Goal: Transaction & Acquisition: Purchase product/service

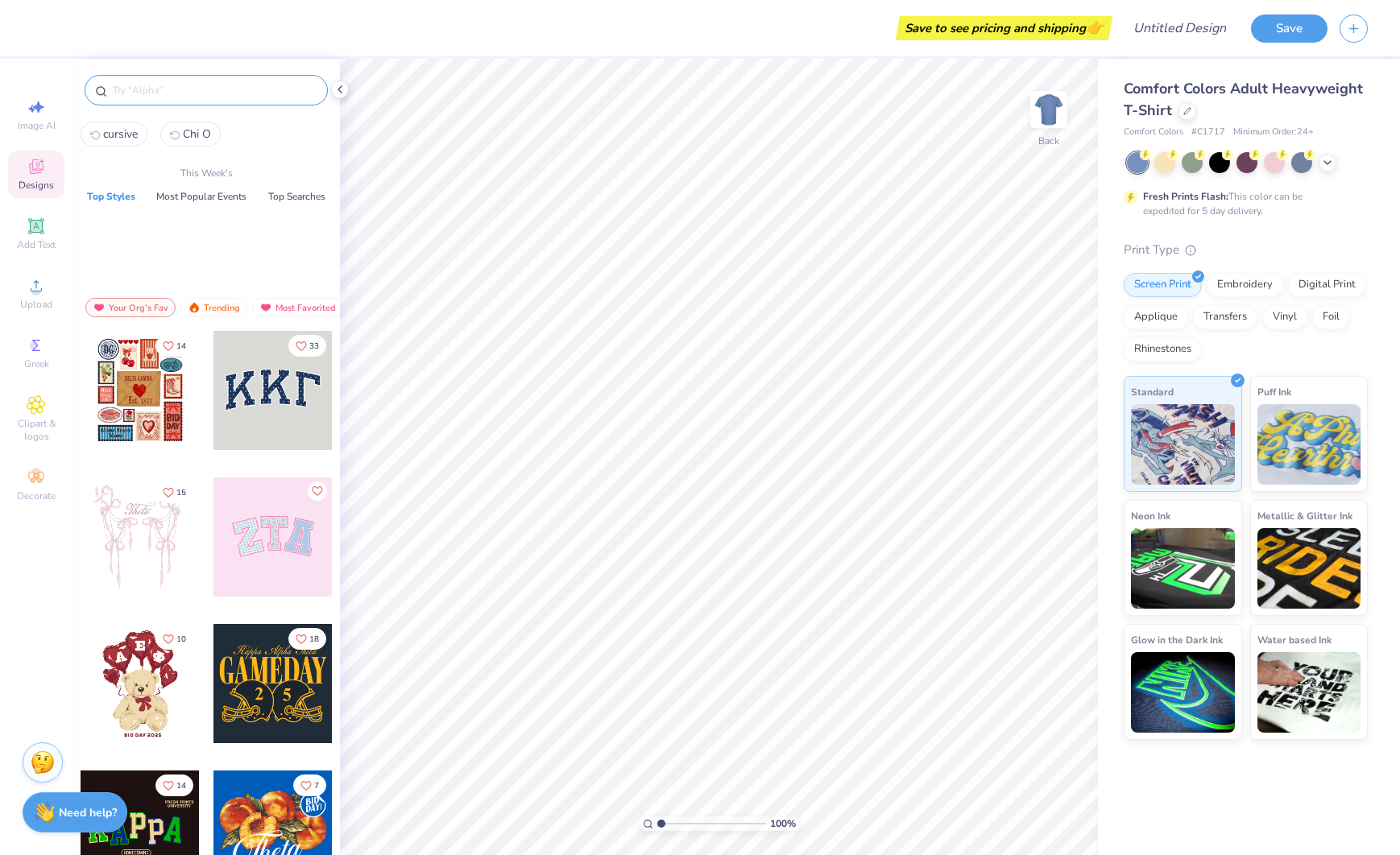
click at [227, 88] on input "text" at bounding box center [215, 89] width 207 height 16
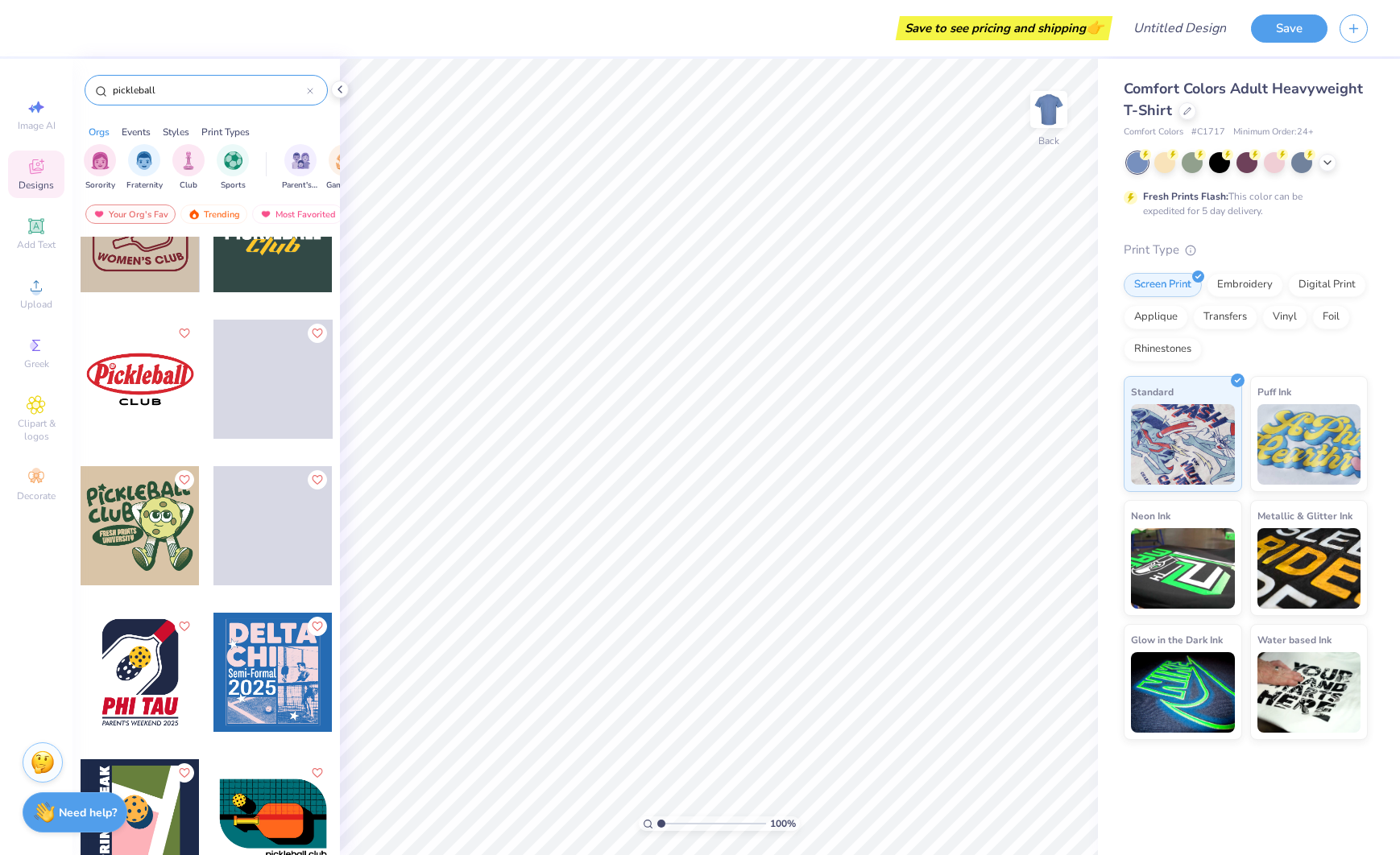
scroll to position [2424, 0]
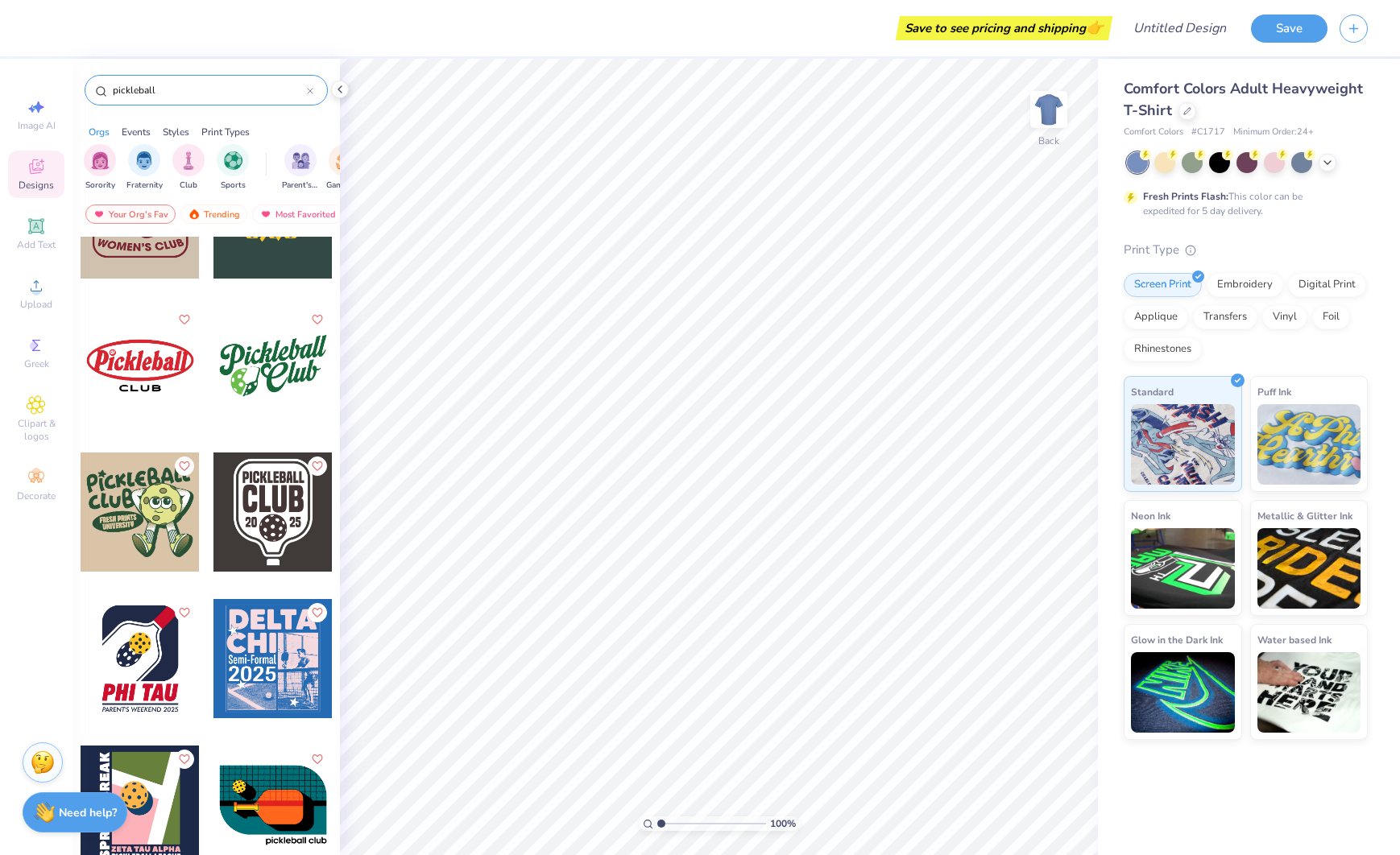
type input "pickleball"
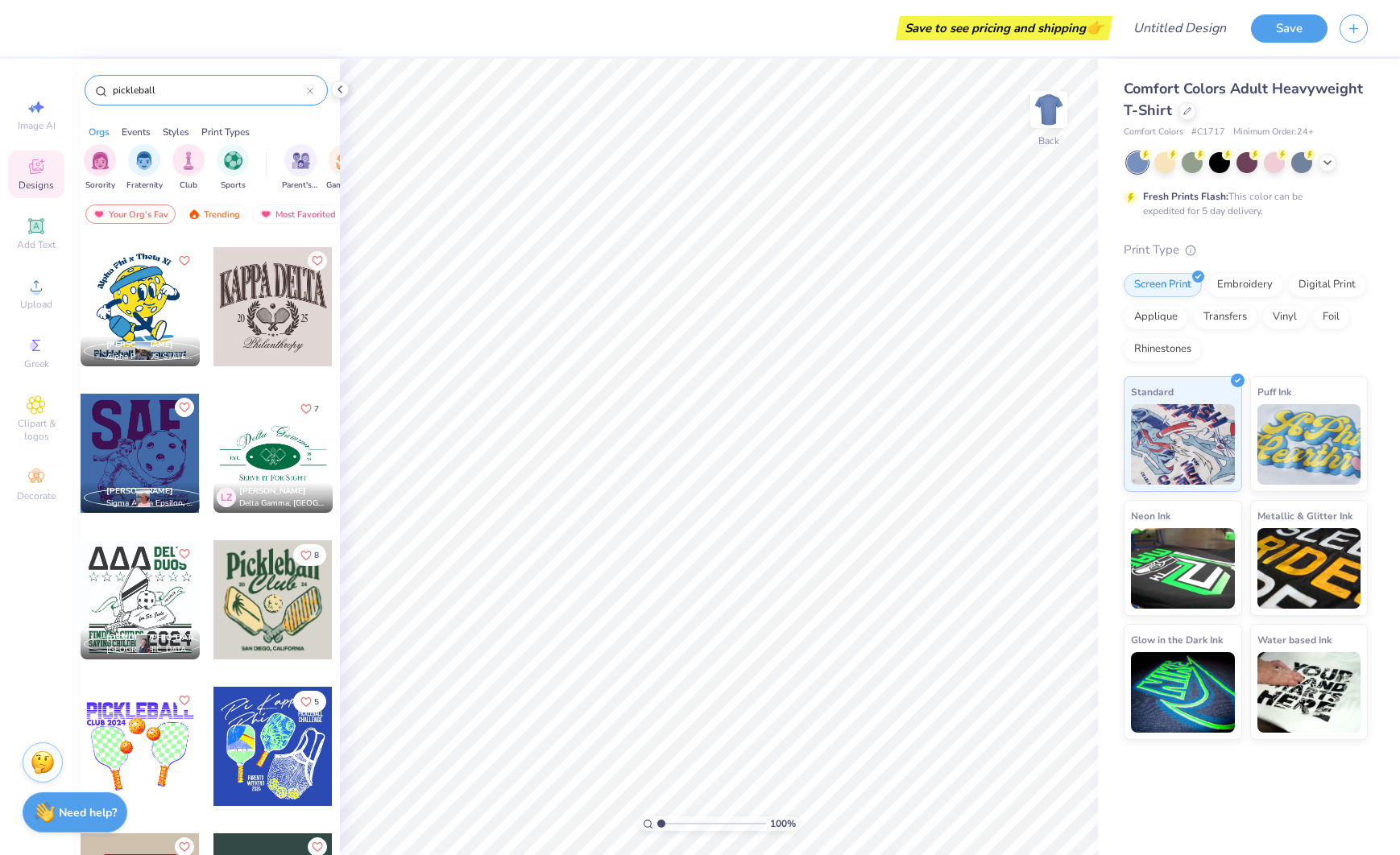
scroll to position [1752, 0]
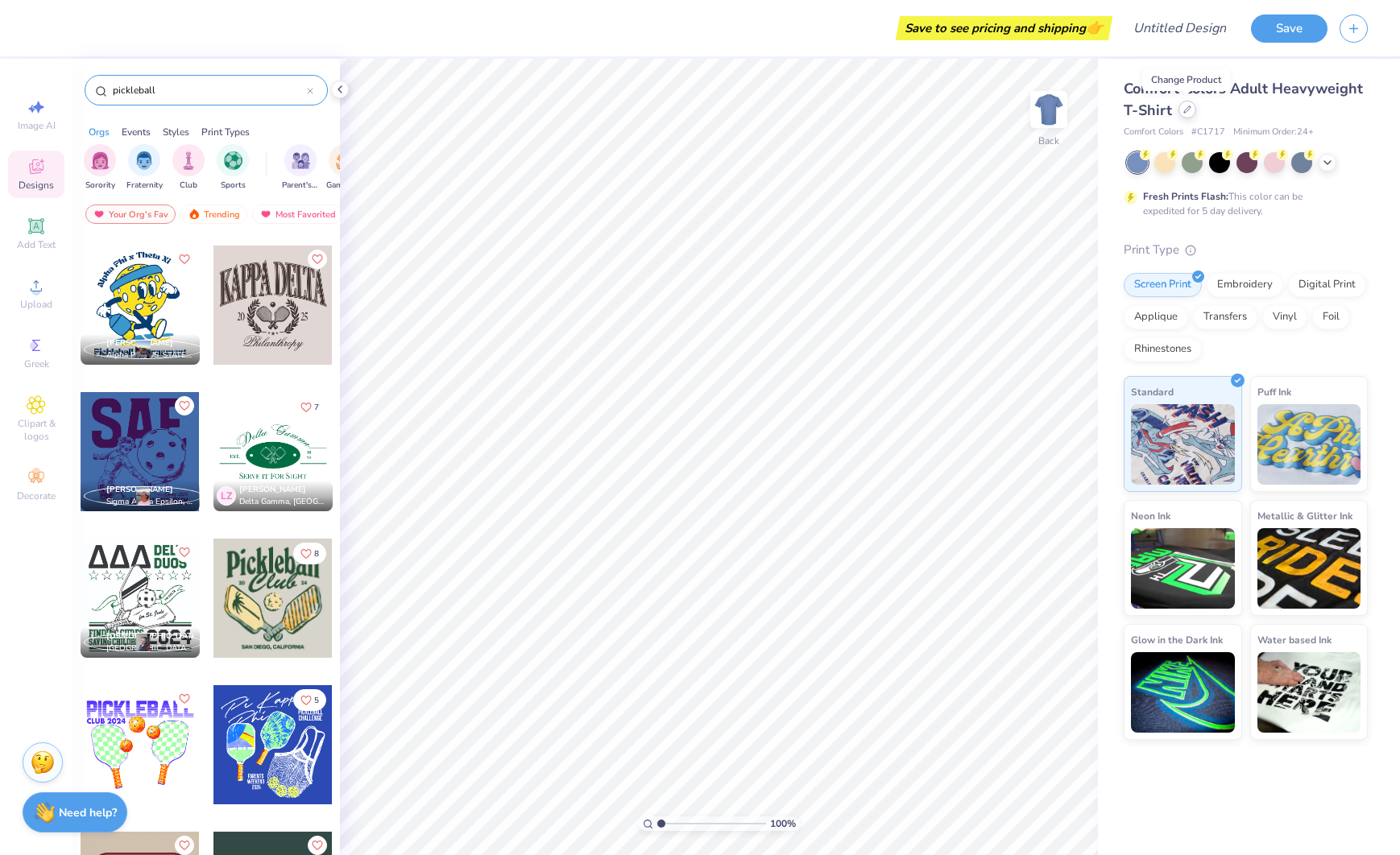
click at [1183, 107] on icon at bounding box center [1187, 109] width 8 height 8
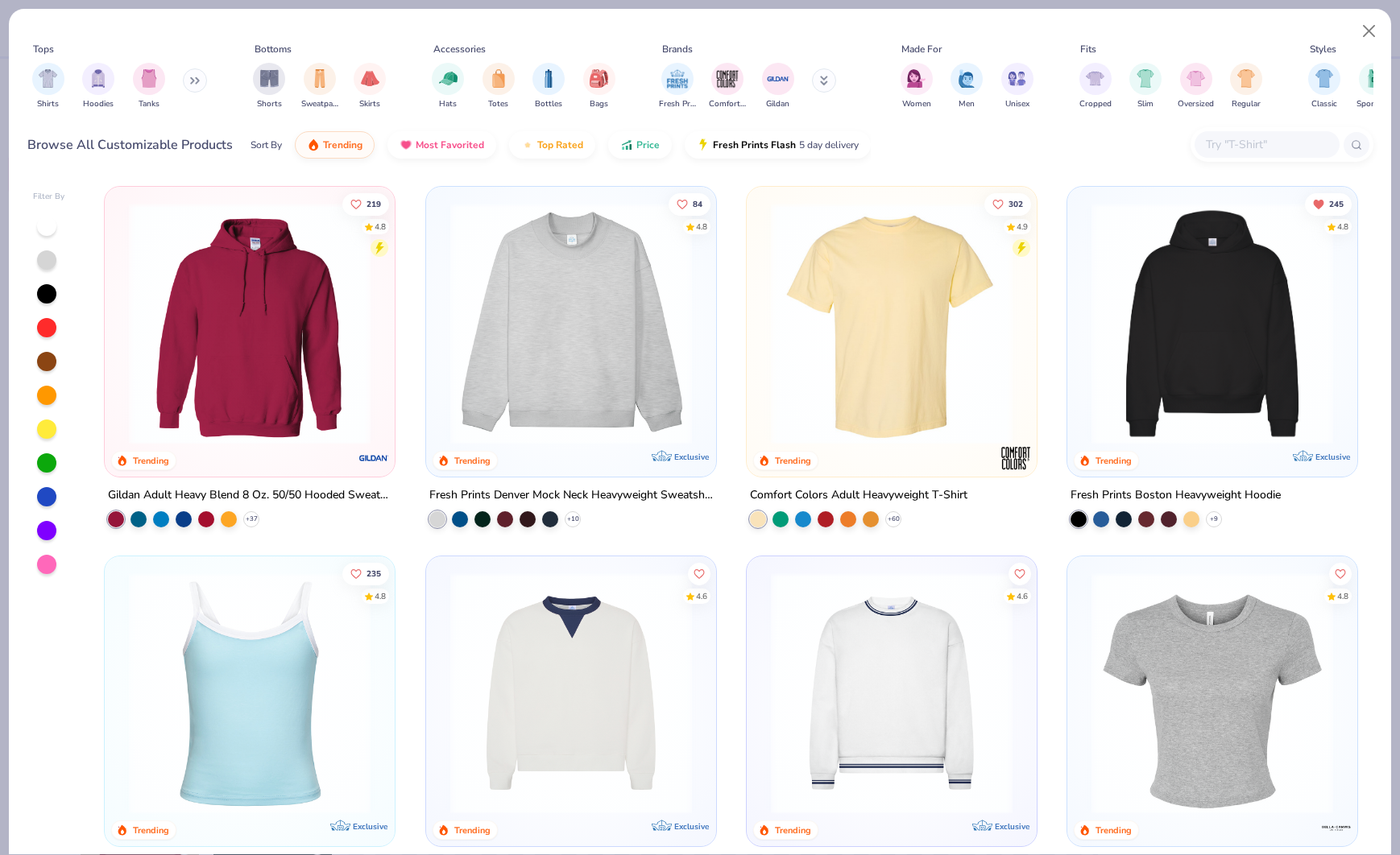
click at [1255, 692] on img at bounding box center [1212, 694] width 257 height 242
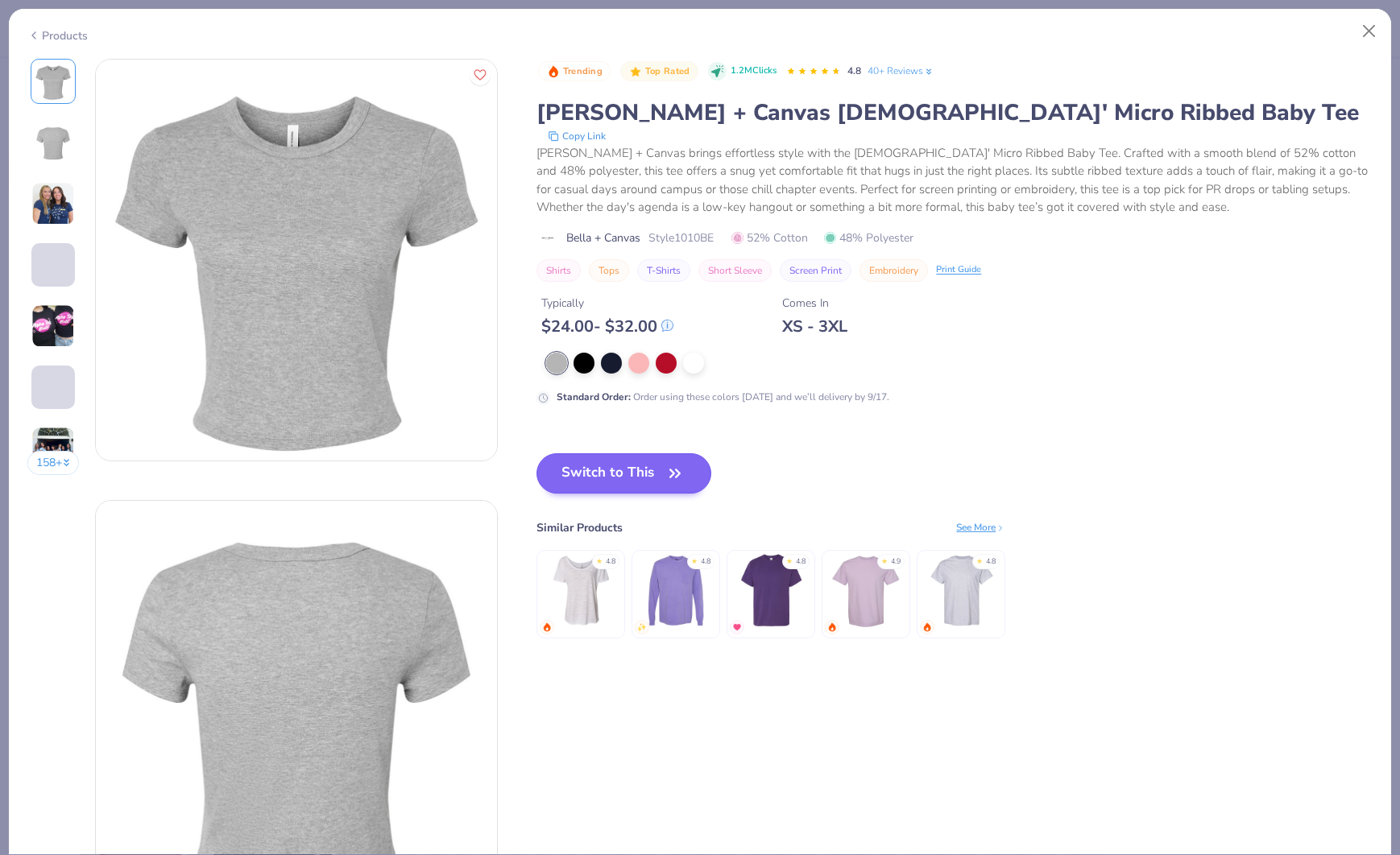
click at [617, 442] on div "Trending Top Rated 1.2M Clicks 4.8 40+ Reviews [PERSON_NAME] + Canvas [DEMOGRAP…" at bounding box center [955, 365] width 836 height 612
click at [613, 476] on button "Switch to This" at bounding box center [624, 474] width 175 height 41
click at [637, 480] on button "Switch to This" at bounding box center [624, 474] width 175 height 41
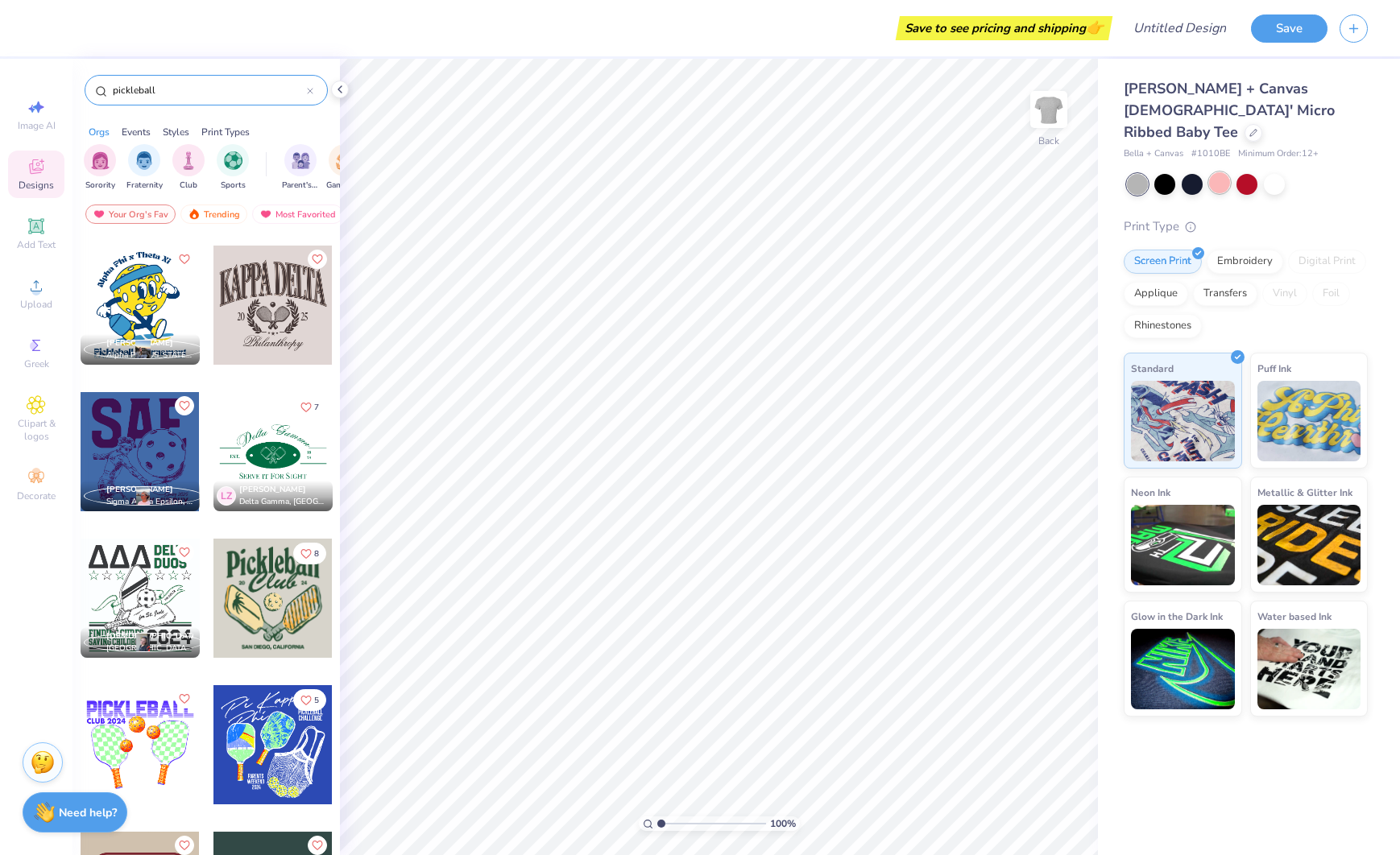
click at [1216, 172] on div at bounding box center [1219, 183] width 21 height 21
click at [251, 314] on div at bounding box center [272, 304] width 119 height 119
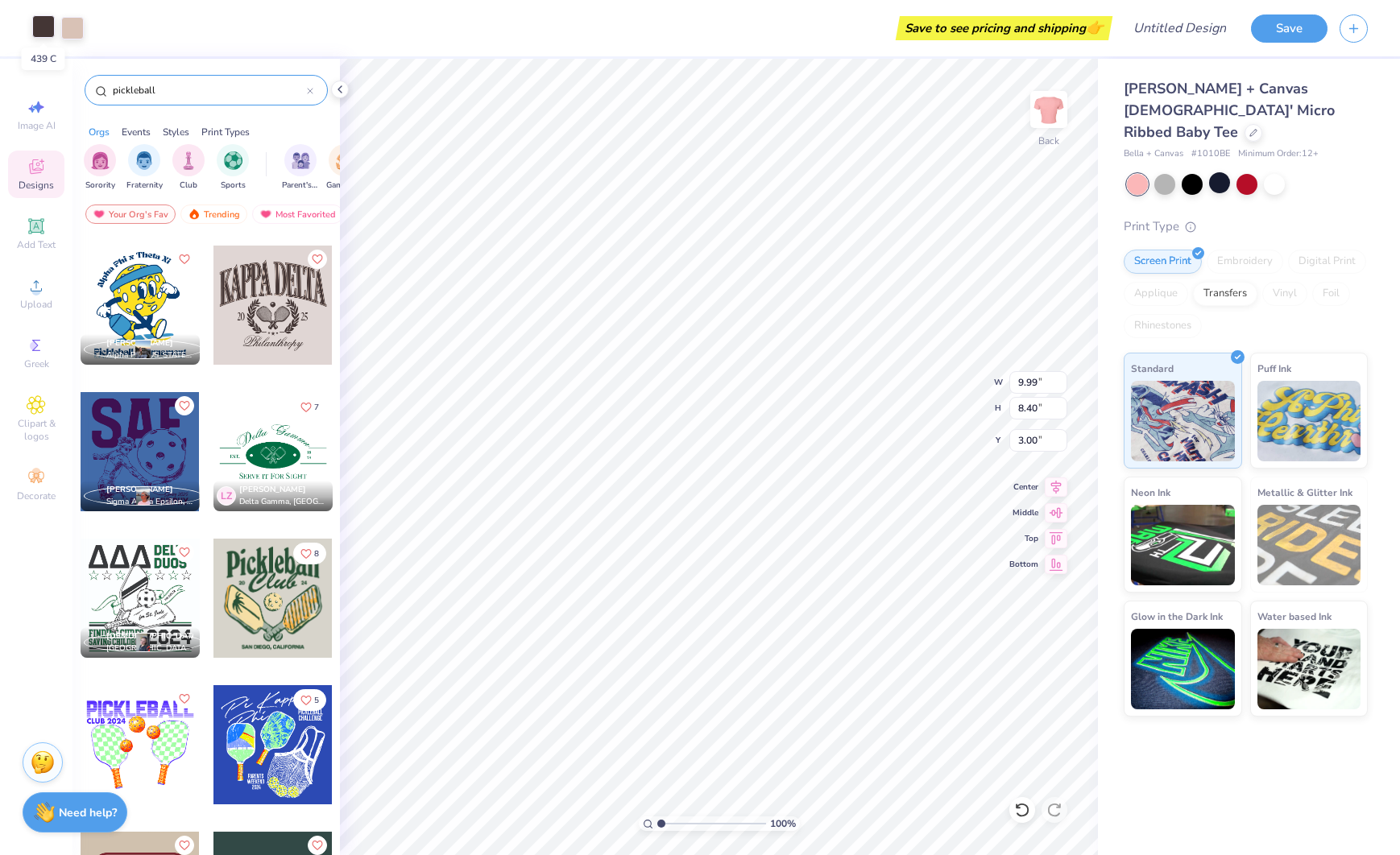
click at [32, 29] on div at bounding box center [43, 27] width 22 height 22
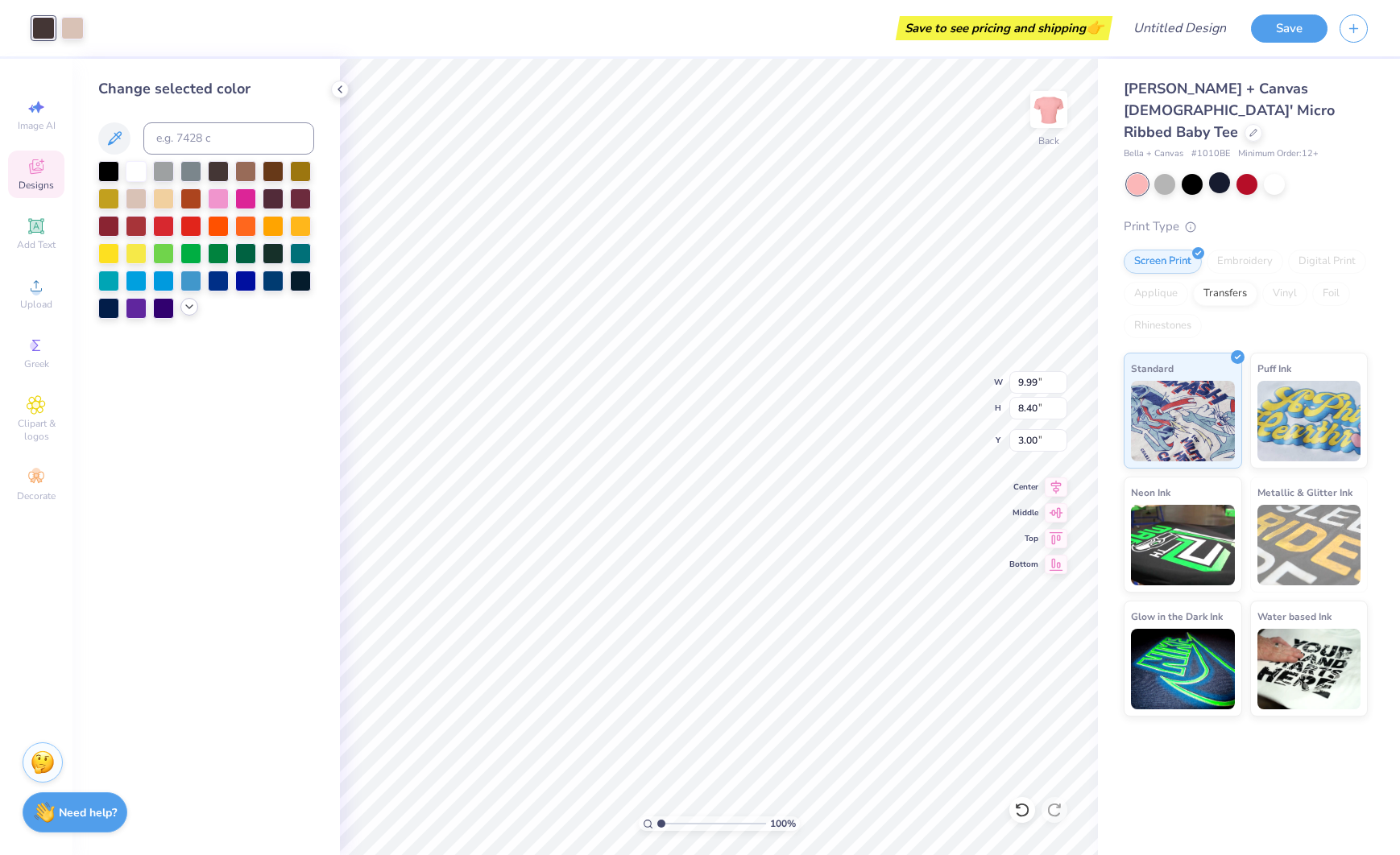
click at [184, 308] on icon at bounding box center [189, 307] width 13 height 13
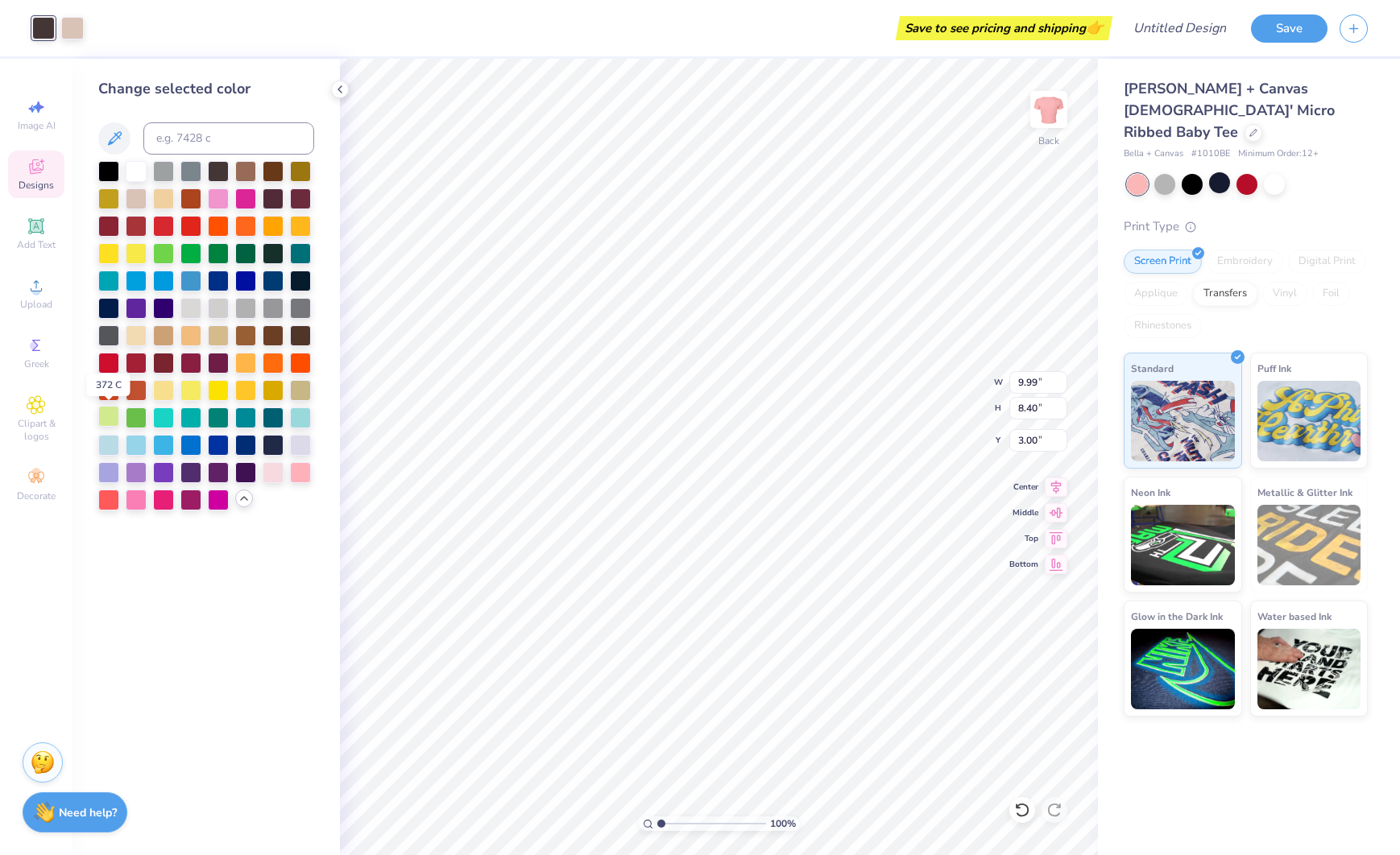
click at [109, 416] on div at bounding box center [109, 416] width 21 height 21
click at [138, 418] on div at bounding box center [136, 416] width 21 height 21
click at [274, 314] on div at bounding box center [273, 306] width 21 height 21
click at [214, 256] on div at bounding box center [218, 252] width 21 height 21
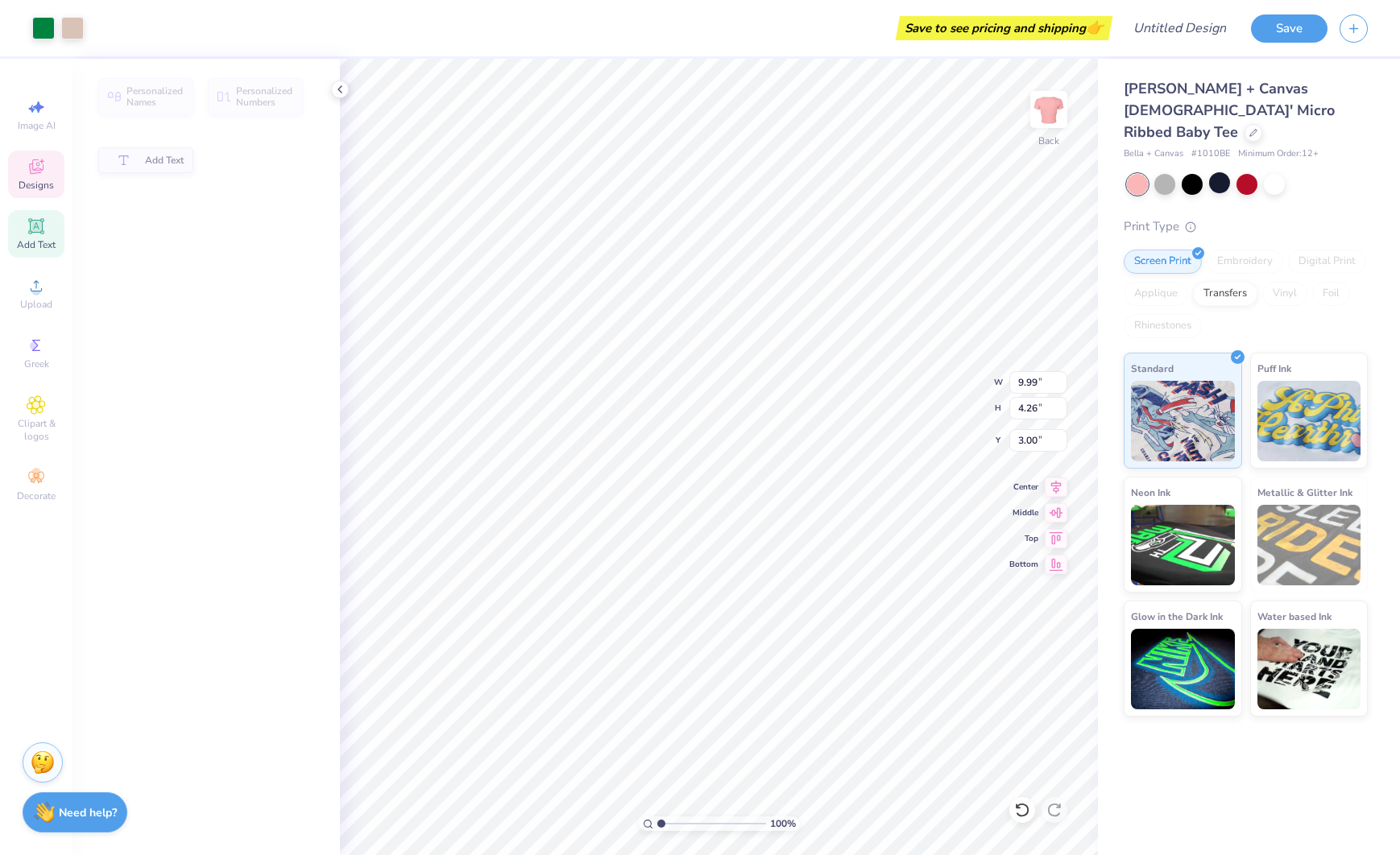
type input "4.26"
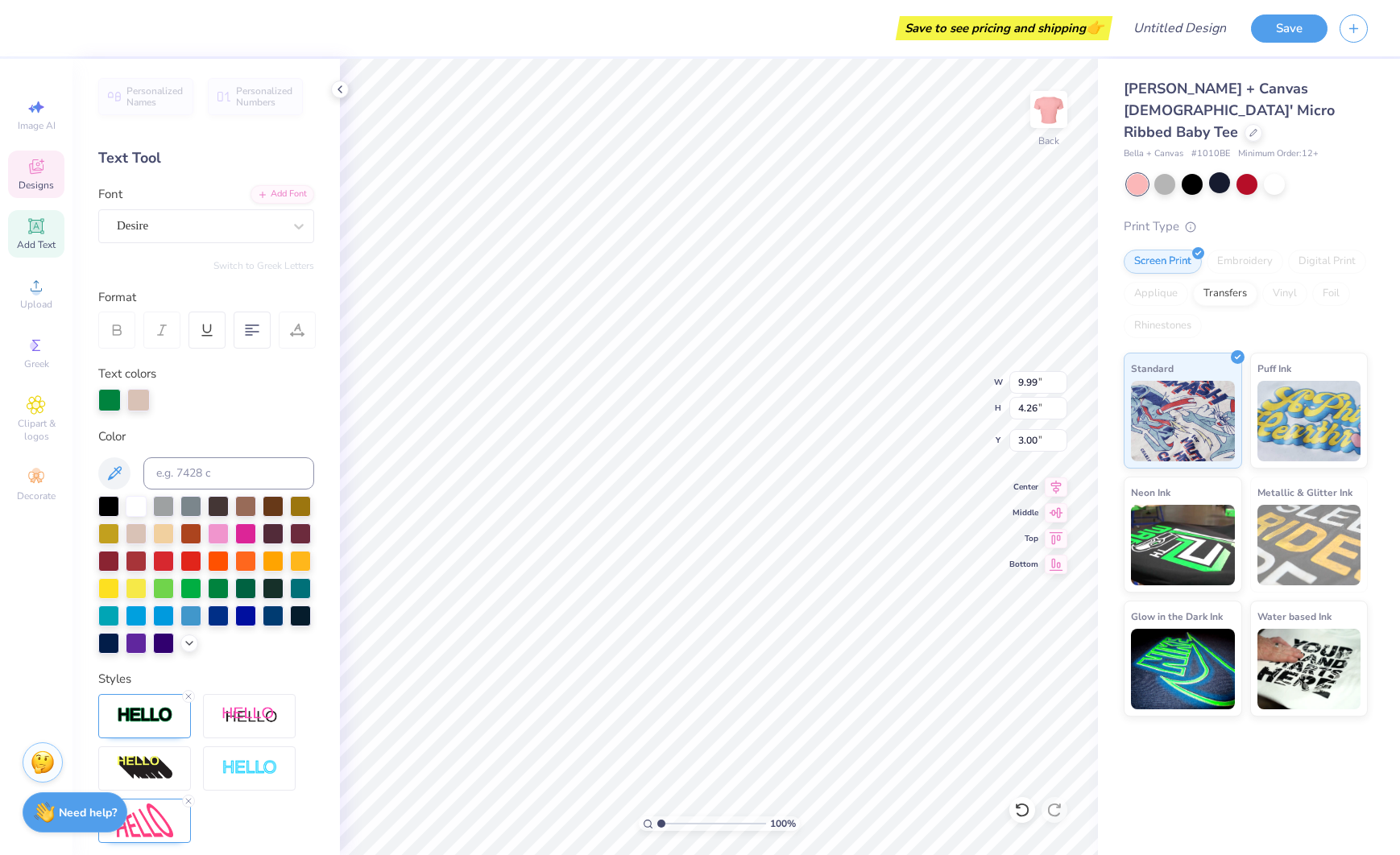
type textarea "DELTA ZETA"
click at [75, 16] on div at bounding box center [72, 27] width 22 height 22
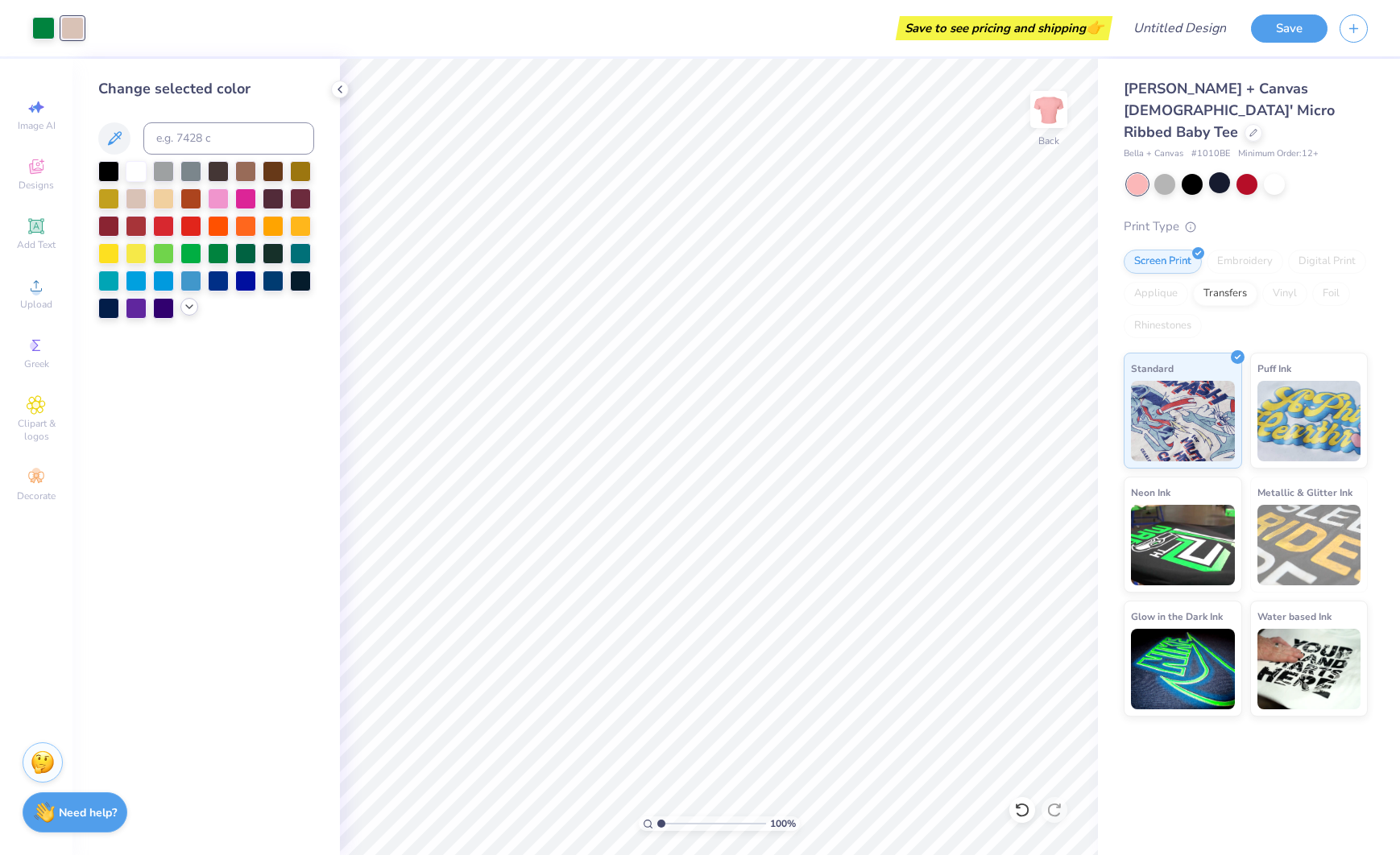
click at [190, 311] on icon at bounding box center [189, 307] width 13 height 13
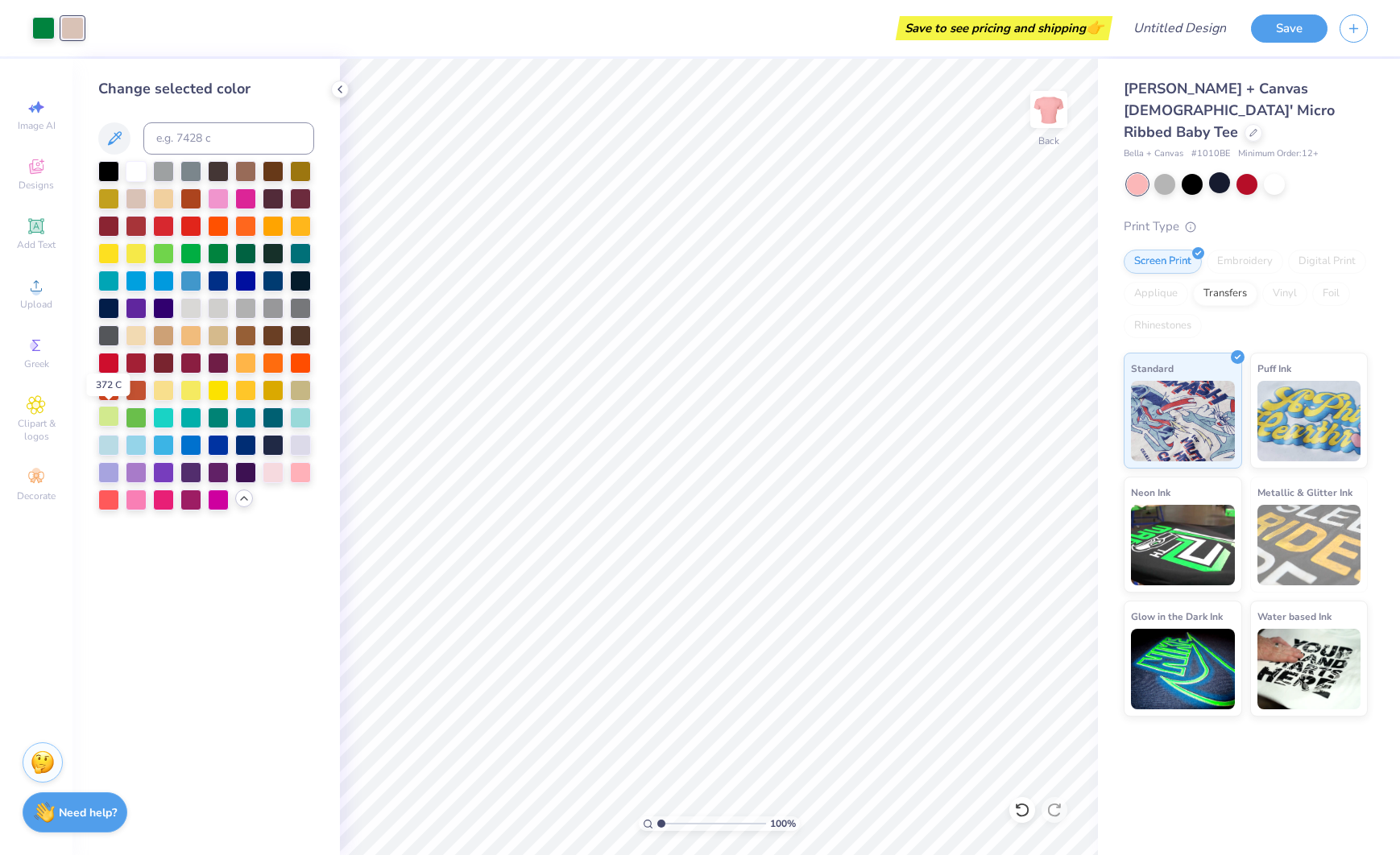
click at [109, 420] on div at bounding box center [109, 416] width 21 height 21
click at [135, 194] on div at bounding box center [136, 197] width 21 height 21
click at [1168, 172] on div at bounding box center [1164, 183] width 21 height 21
click at [1269, 172] on div at bounding box center [1274, 183] width 21 height 21
click at [338, 88] on icon at bounding box center [340, 89] width 13 height 13
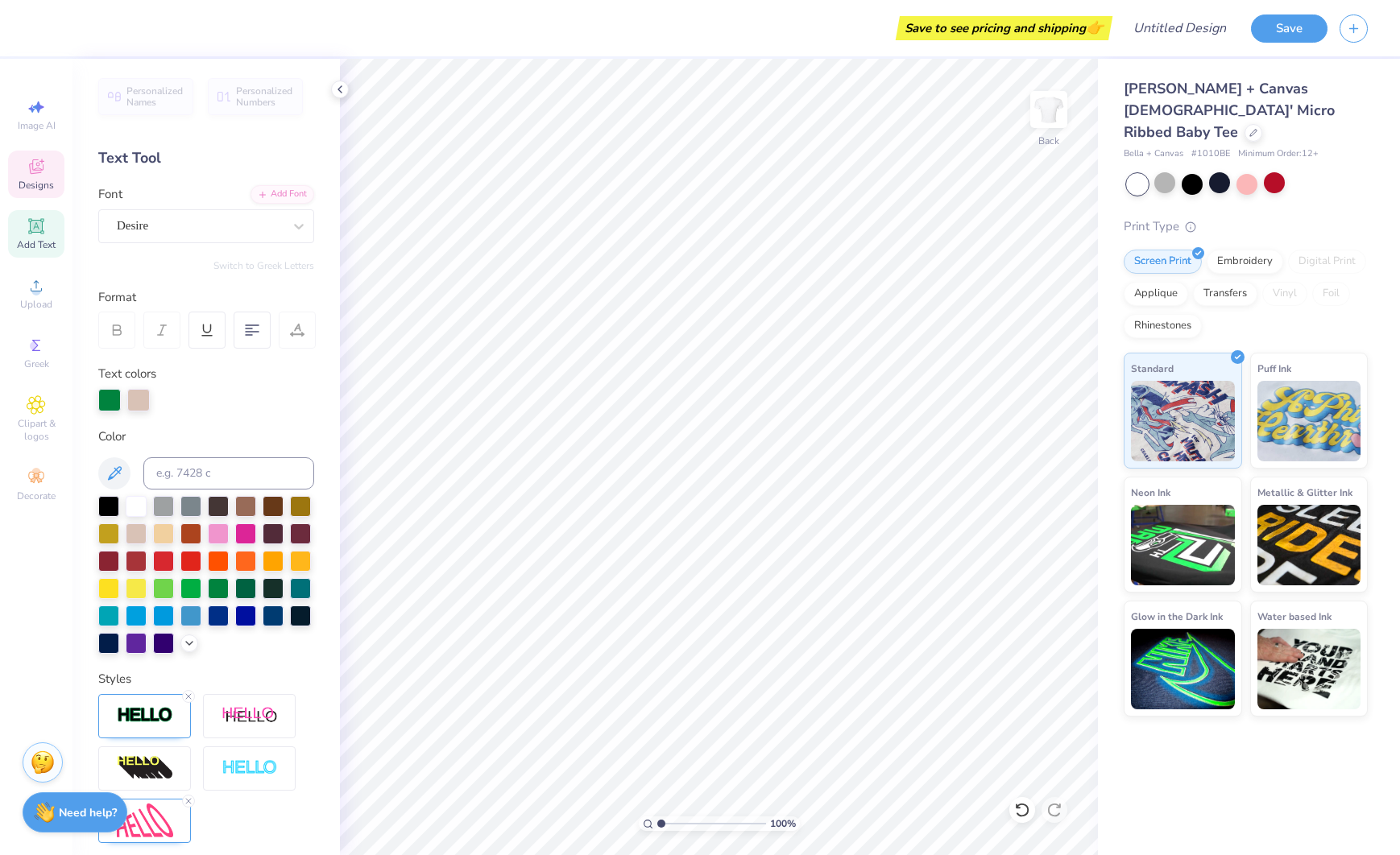
click at [45, 164] on icon at bounding box center [36, 166] width 19 height 19
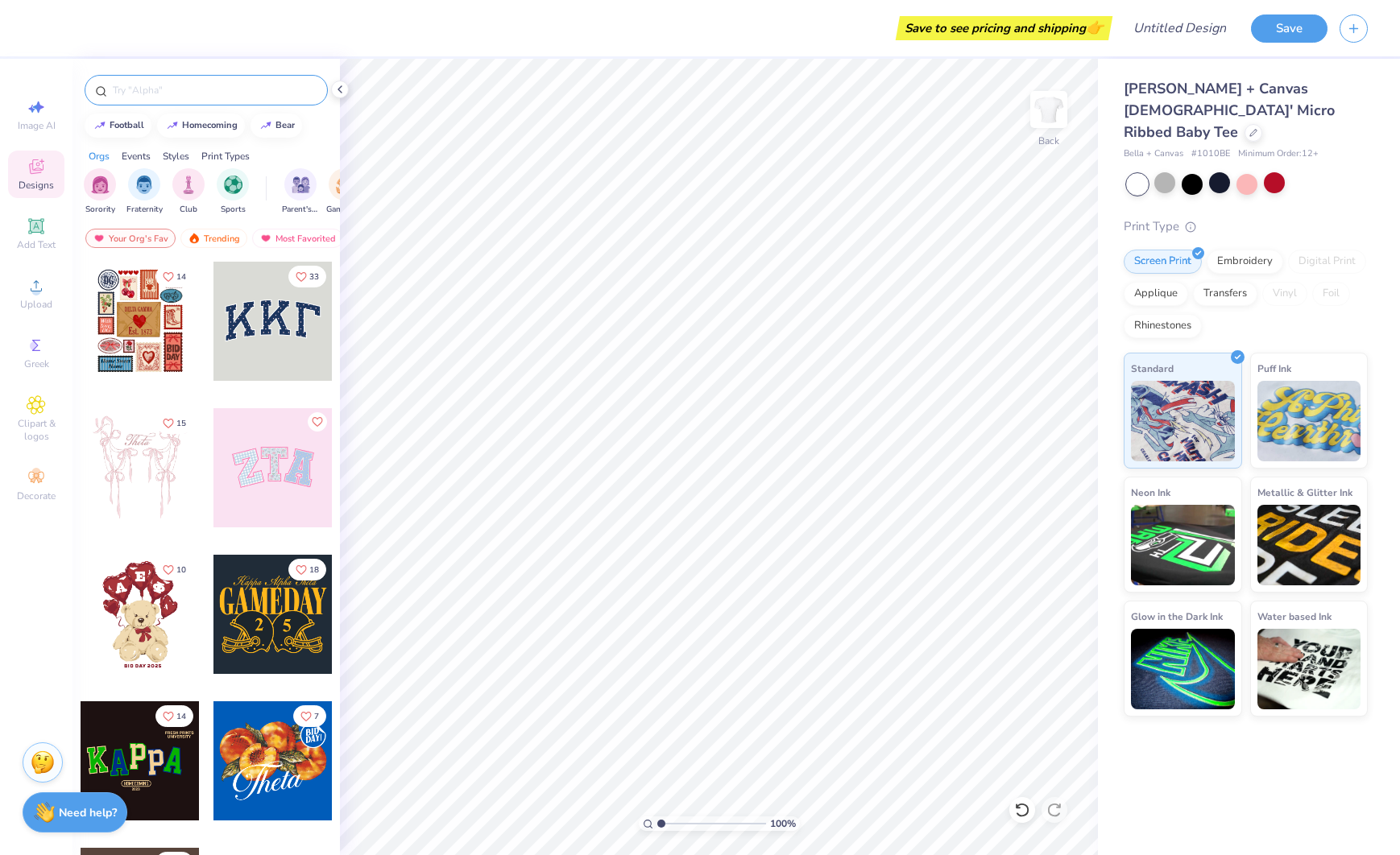
click at [211, 93] on input "text" at bounding box center [215, 89] width 207 height 16
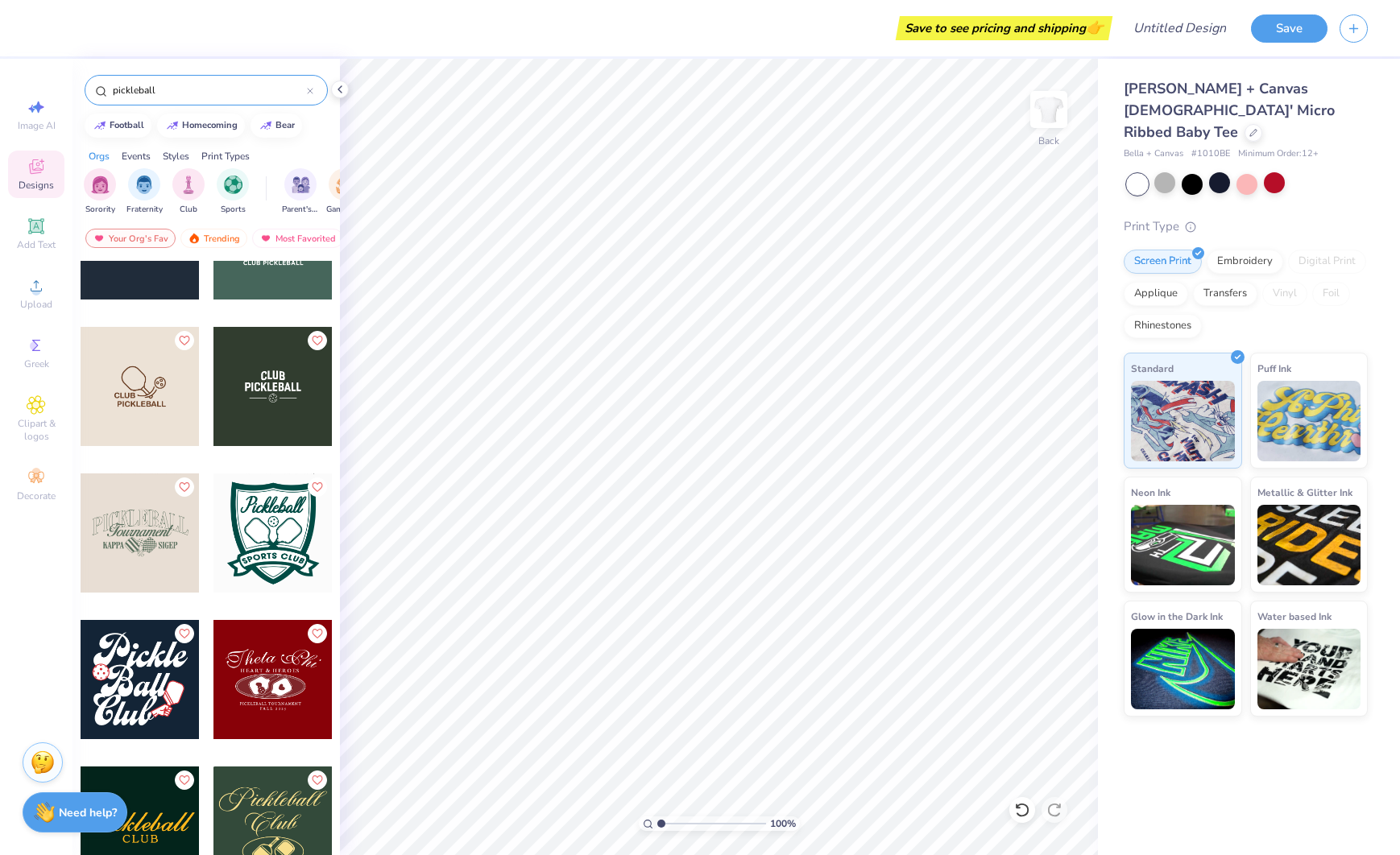
scroll to position [378, 0]
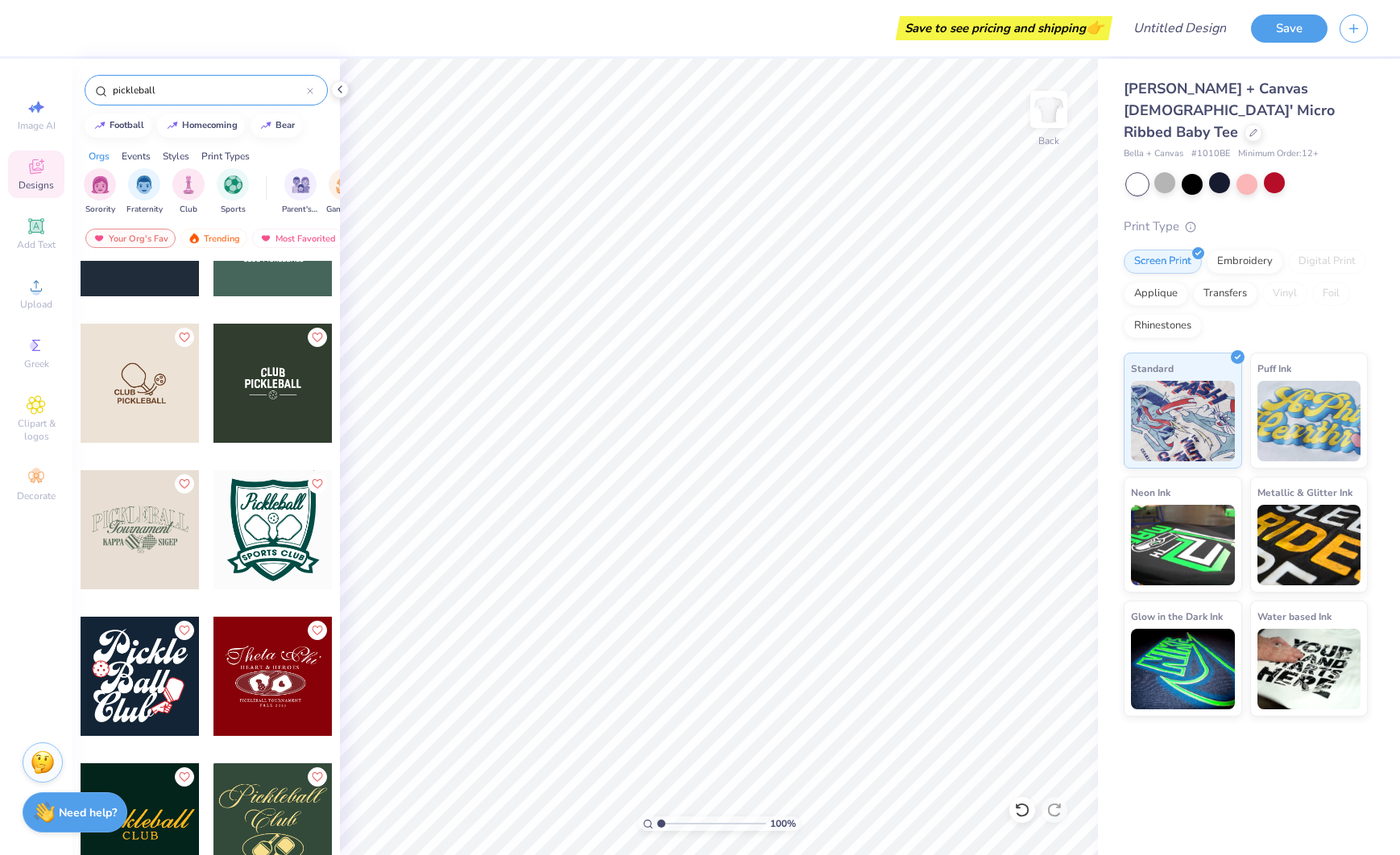
type input "pickleball"
click at [160, 505] on div at bounding box center [139, 529] width 119 height 119
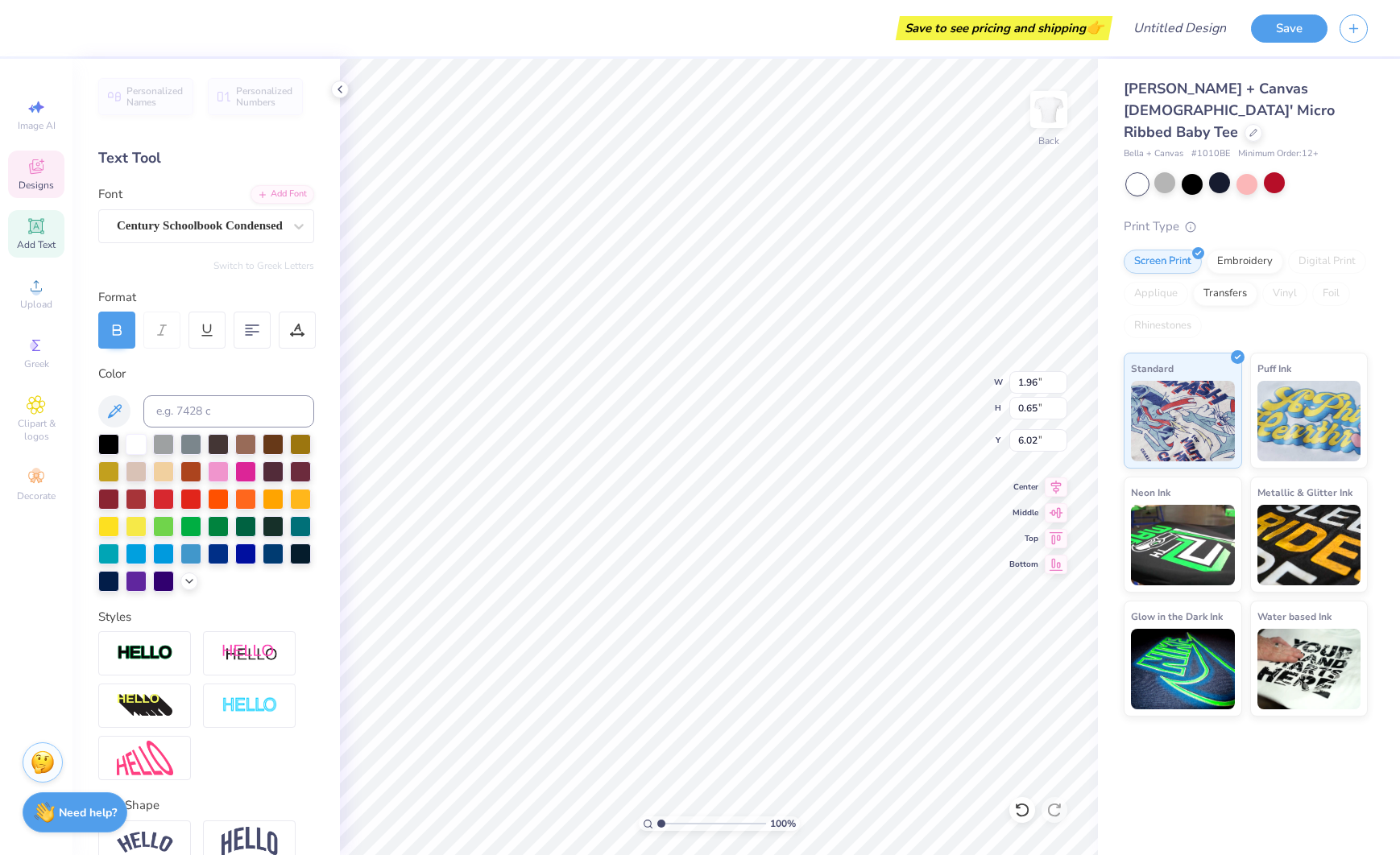
scroll to position [0, 0]
type textarea "DELTA"
type input "1.77"
type input "0.67"
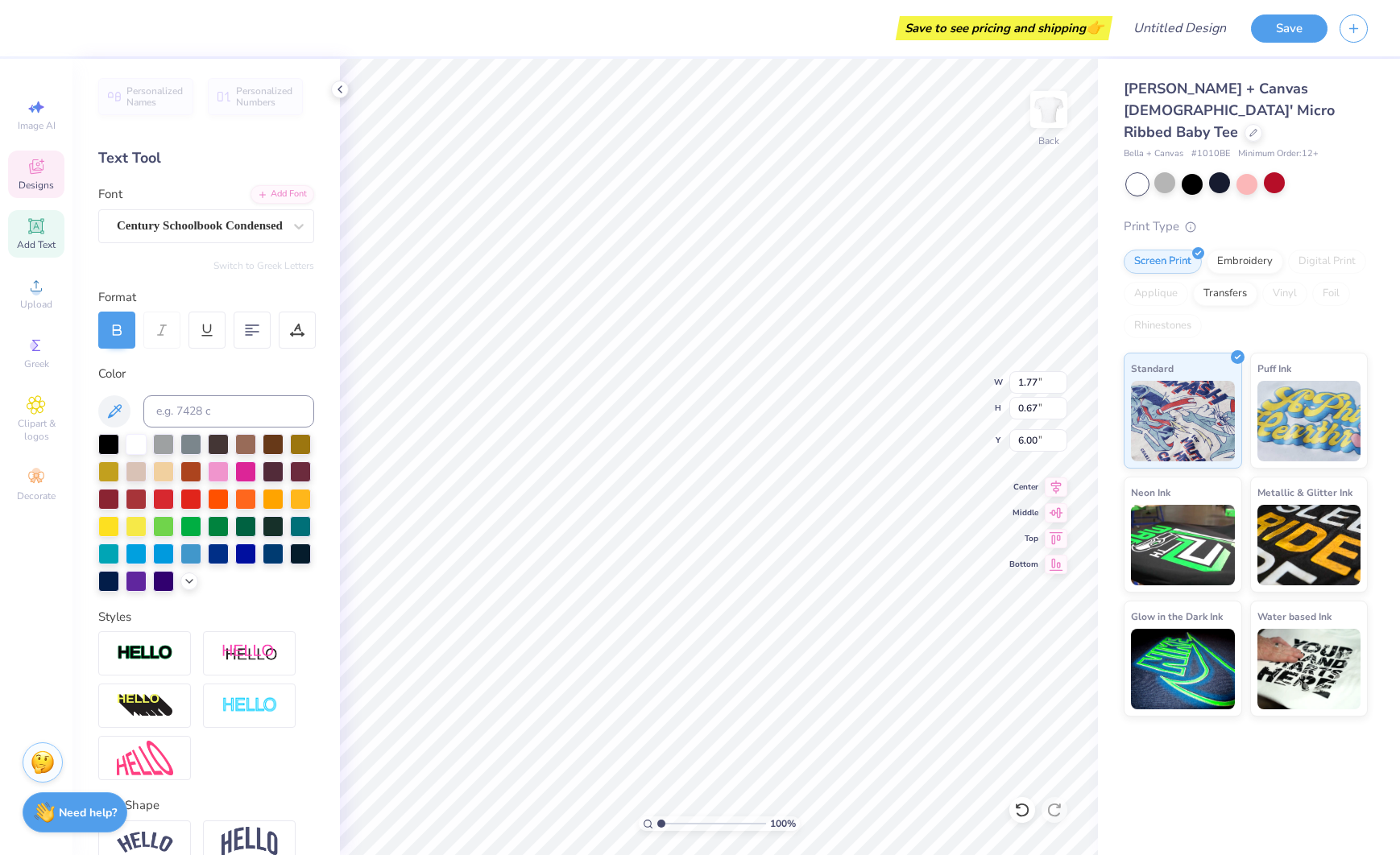
type input "6.00"
type textarea "ZETA"
click at [33, 183] on span "Designs" at bounding box center [36, 185] width 35 height 13
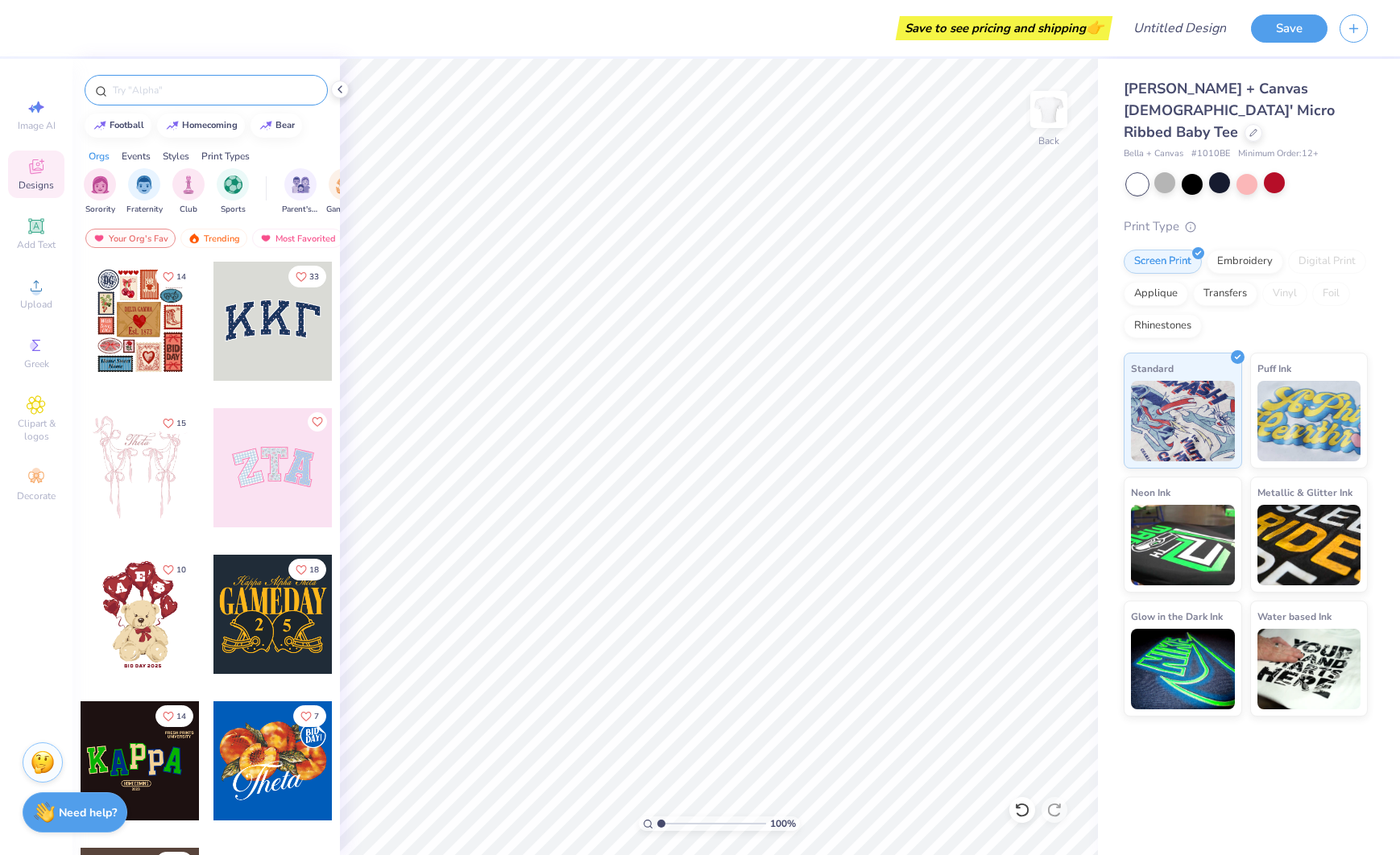
click at [256, 92] on input "text" at bounding box center [215, 89] width 207 height 16
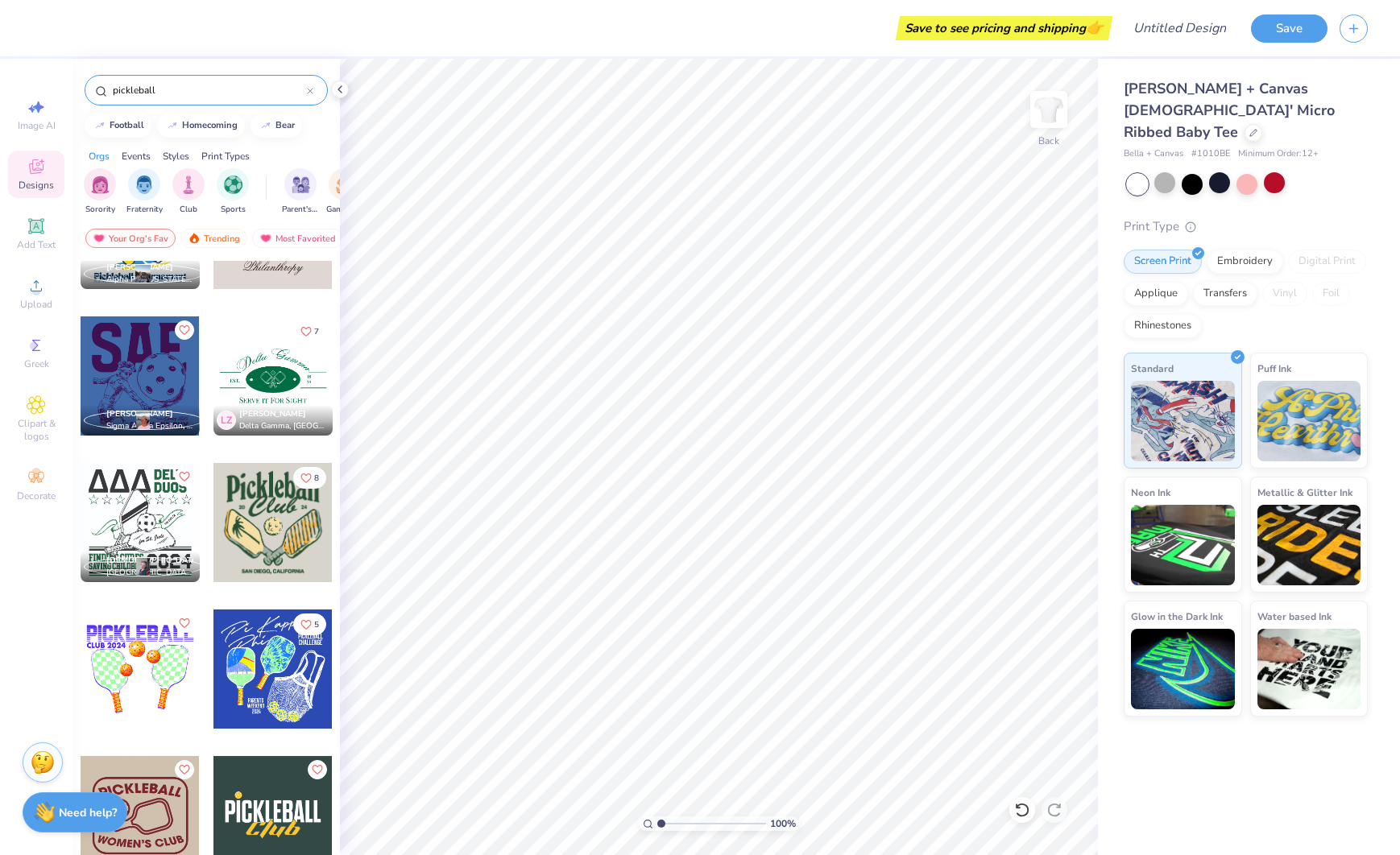
scroll to position [1858, 0]
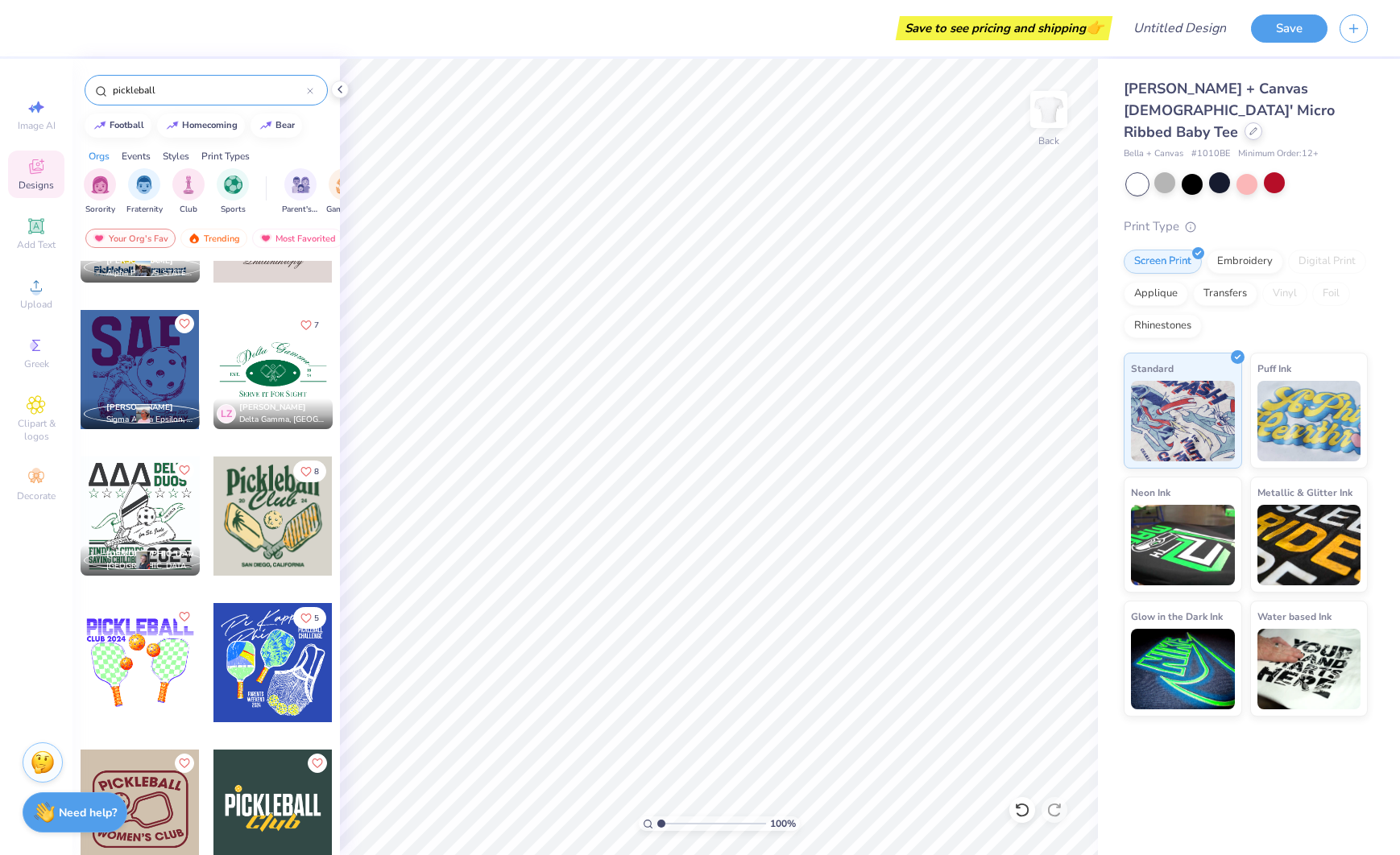
type input "pickleball"
click at [1244, 123] on div at bounding box center [1252, 131] width 18 height 18
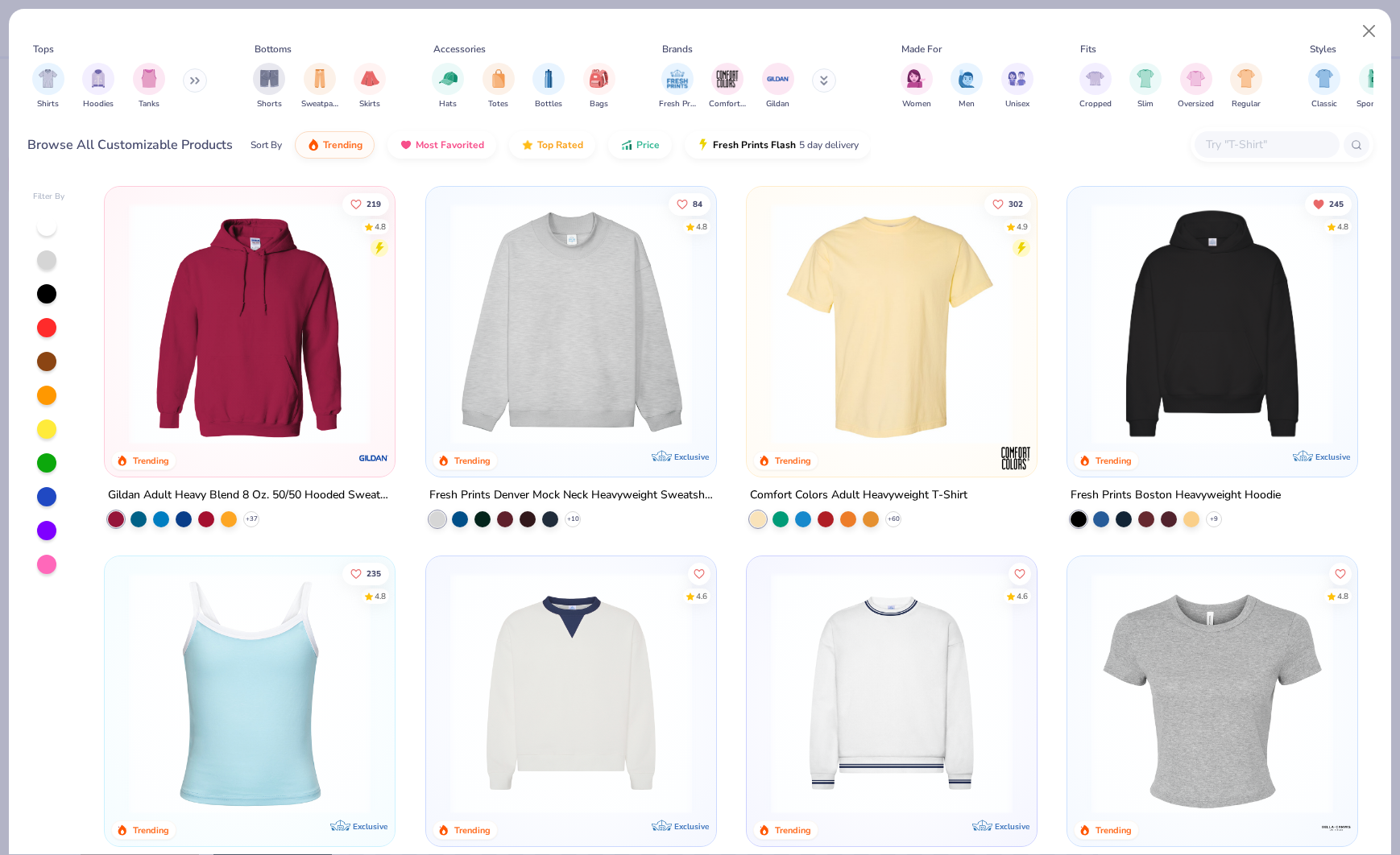
click at [931, 257] on img at bounding box center [891, 324] width 257 height 242
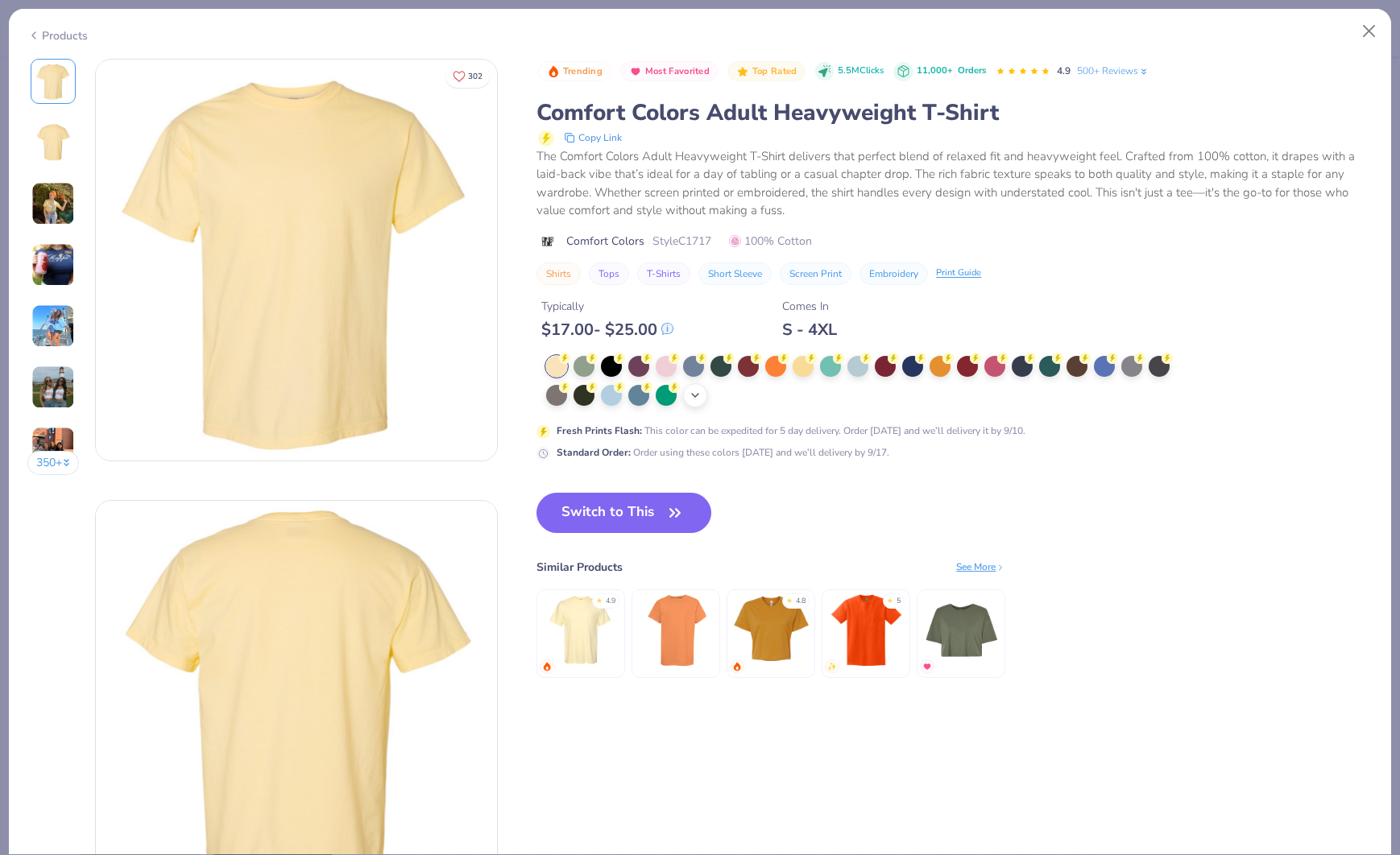
click at [704, 391] on div "+ 38" at bounding box center [695, 396] width 24 height 24
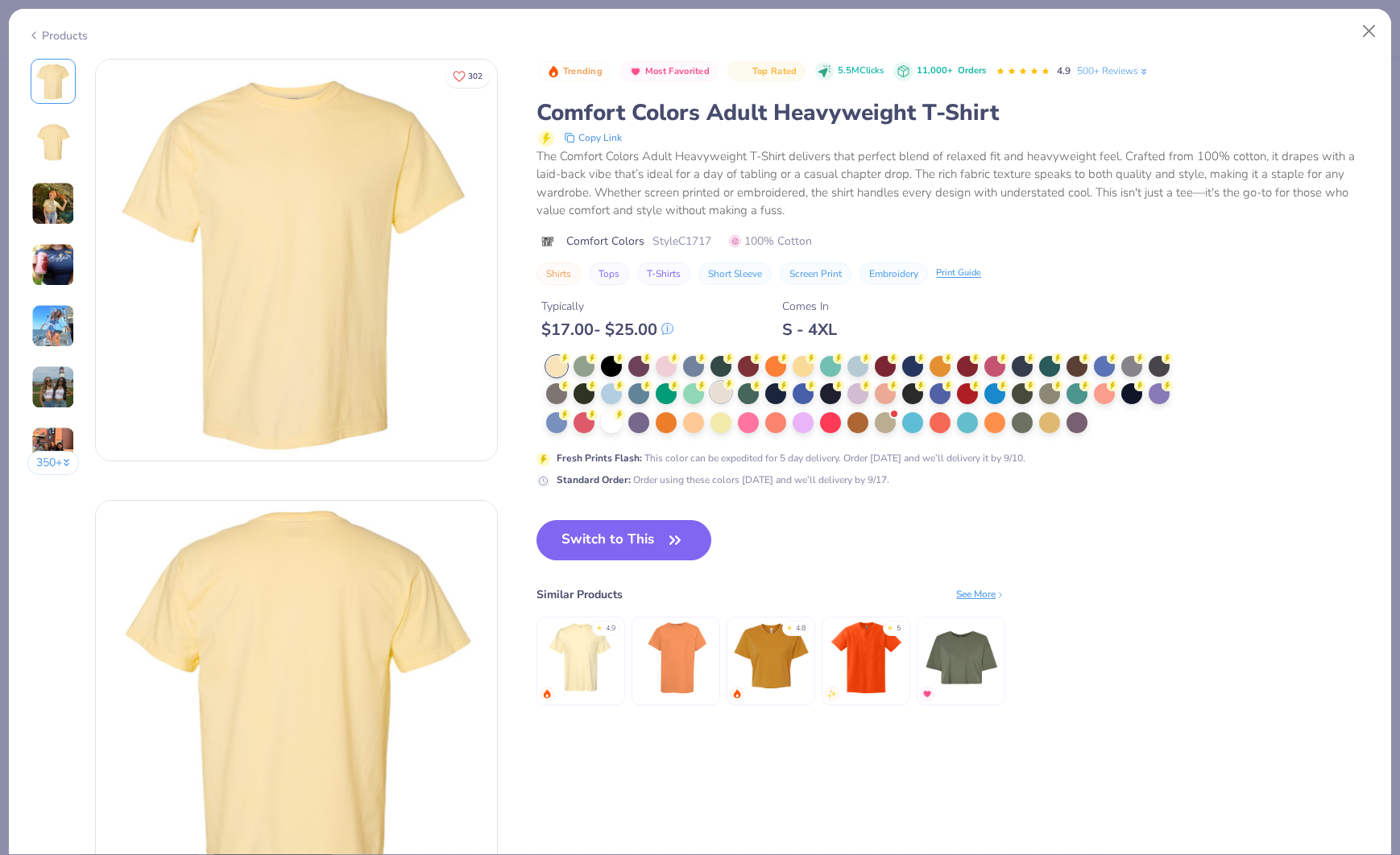
click at [722, 397] on div at bounding box center [720, 392] width 21 height 21
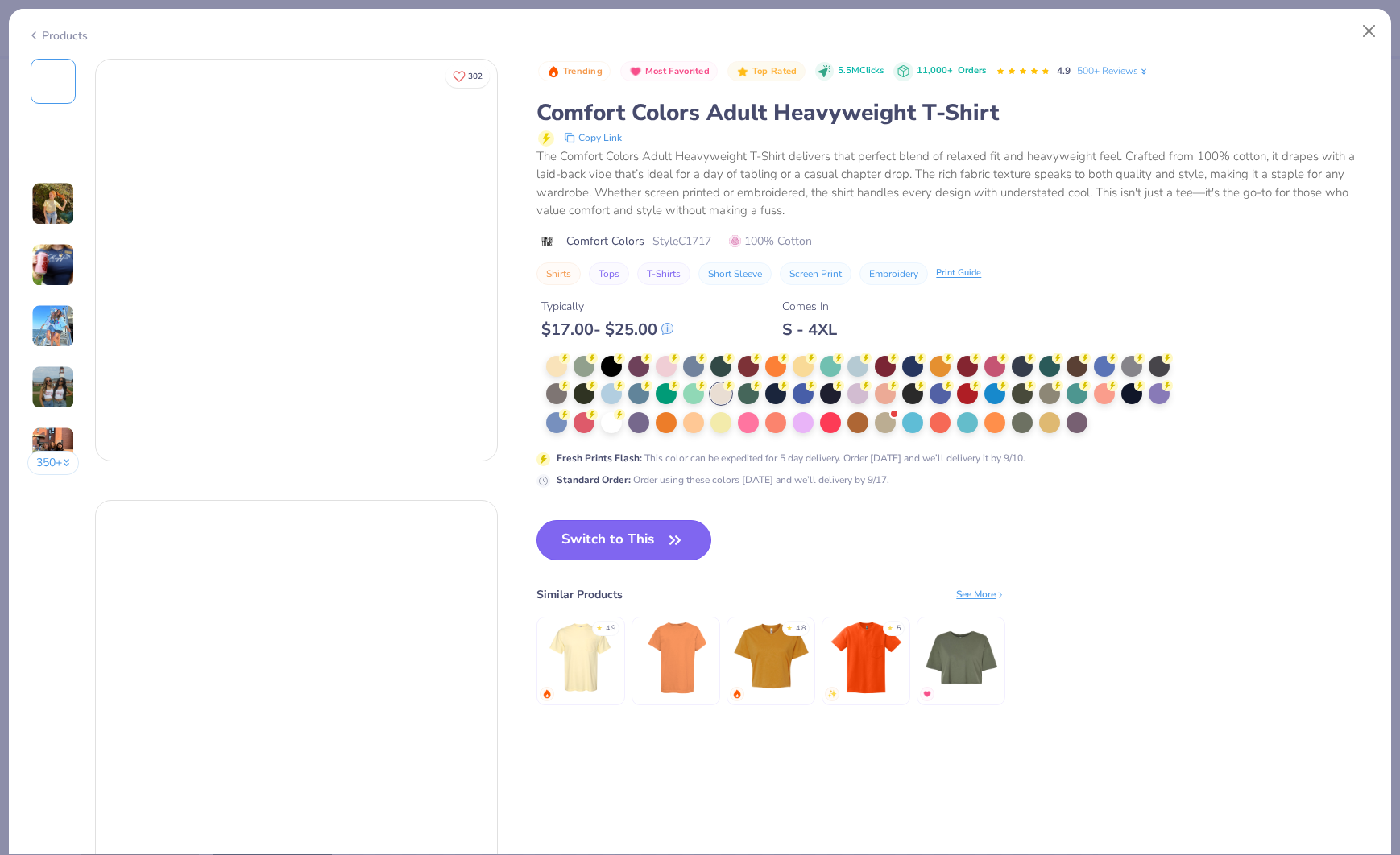
click at [650, 539] on button "Switch to This" at bounding box center [624, 540] width 175 height 41
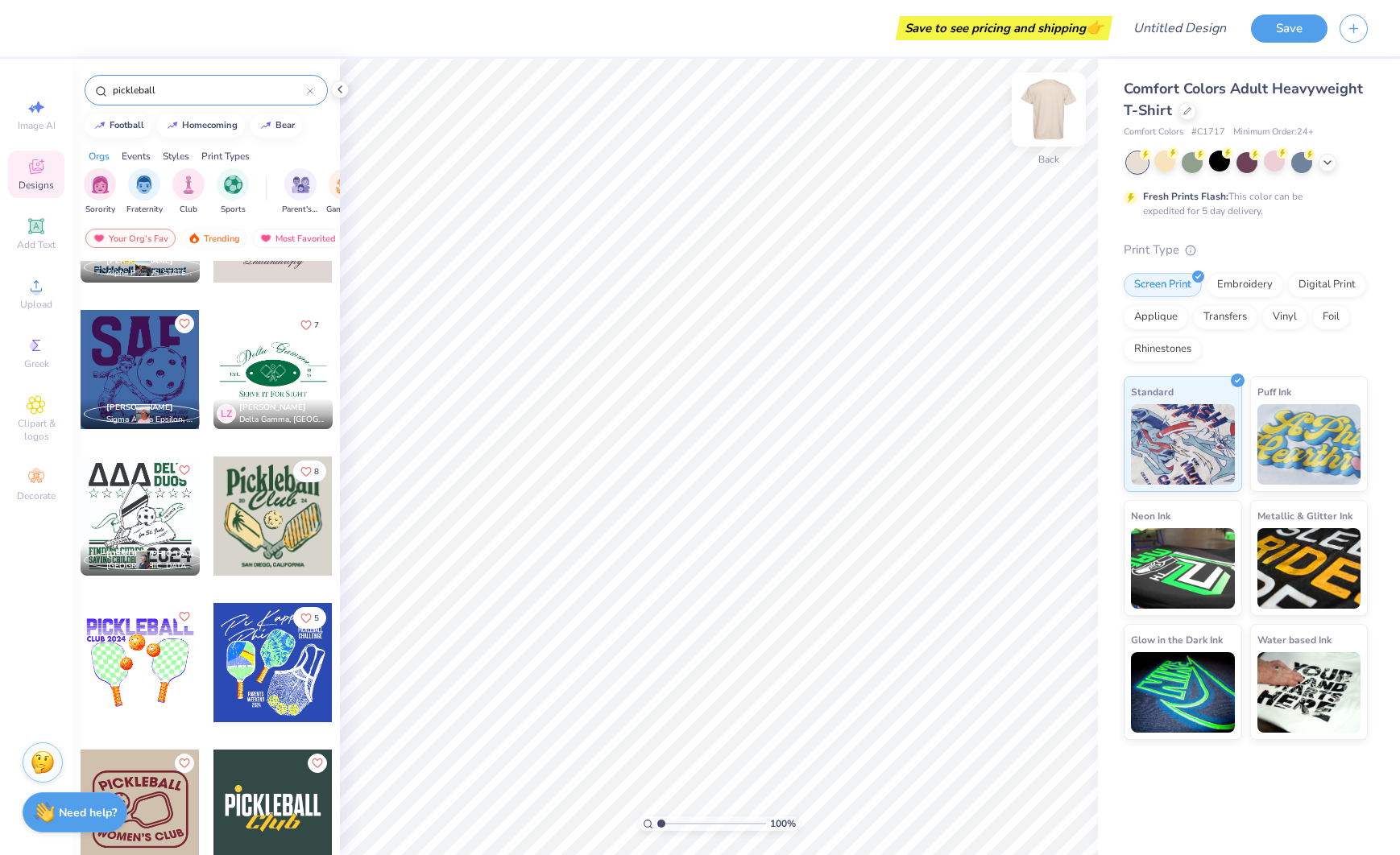
click at [1055, 110] on img at bounding box center [1049, 110] width 65 height 65
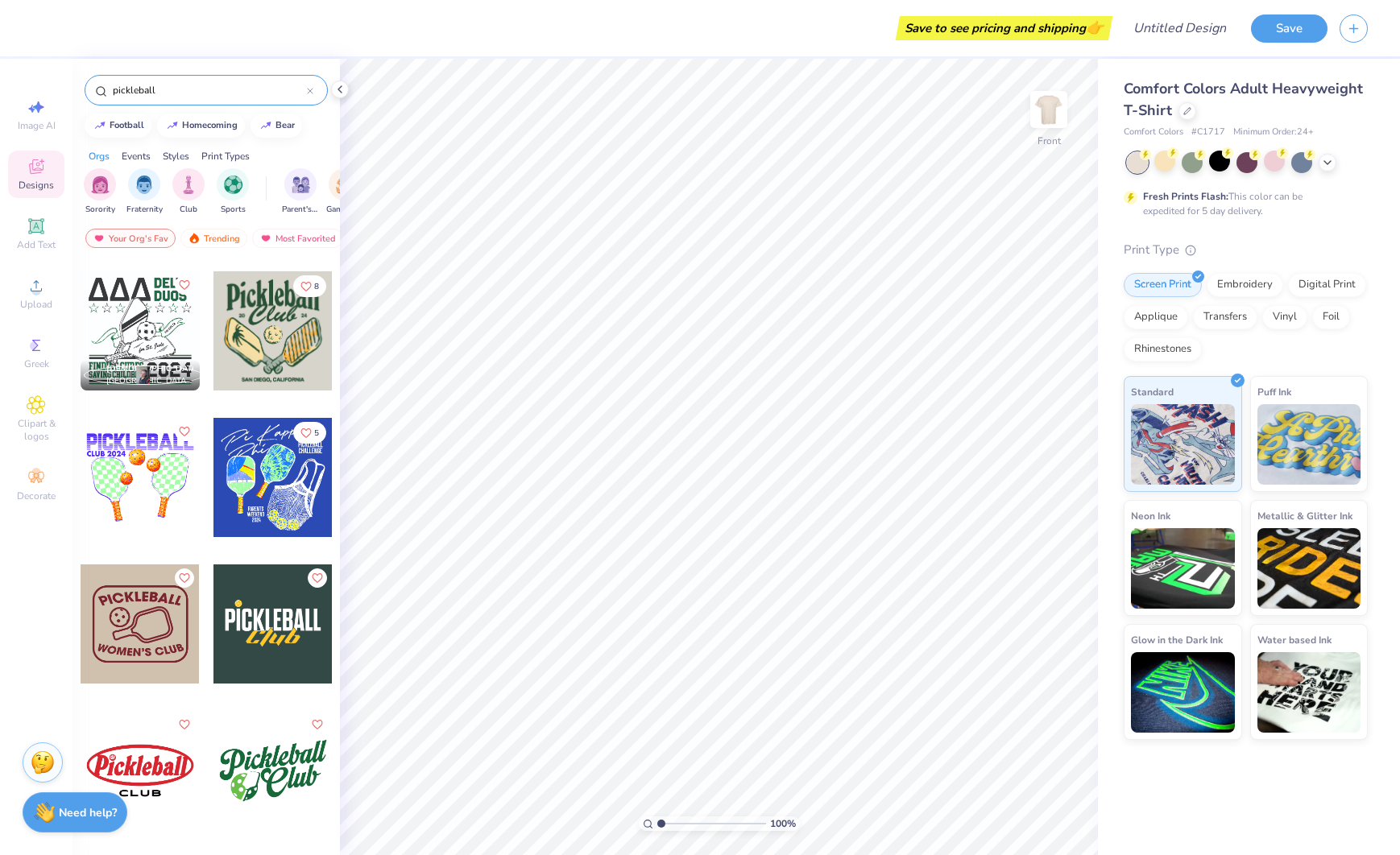
scroll to position [2039, 0]
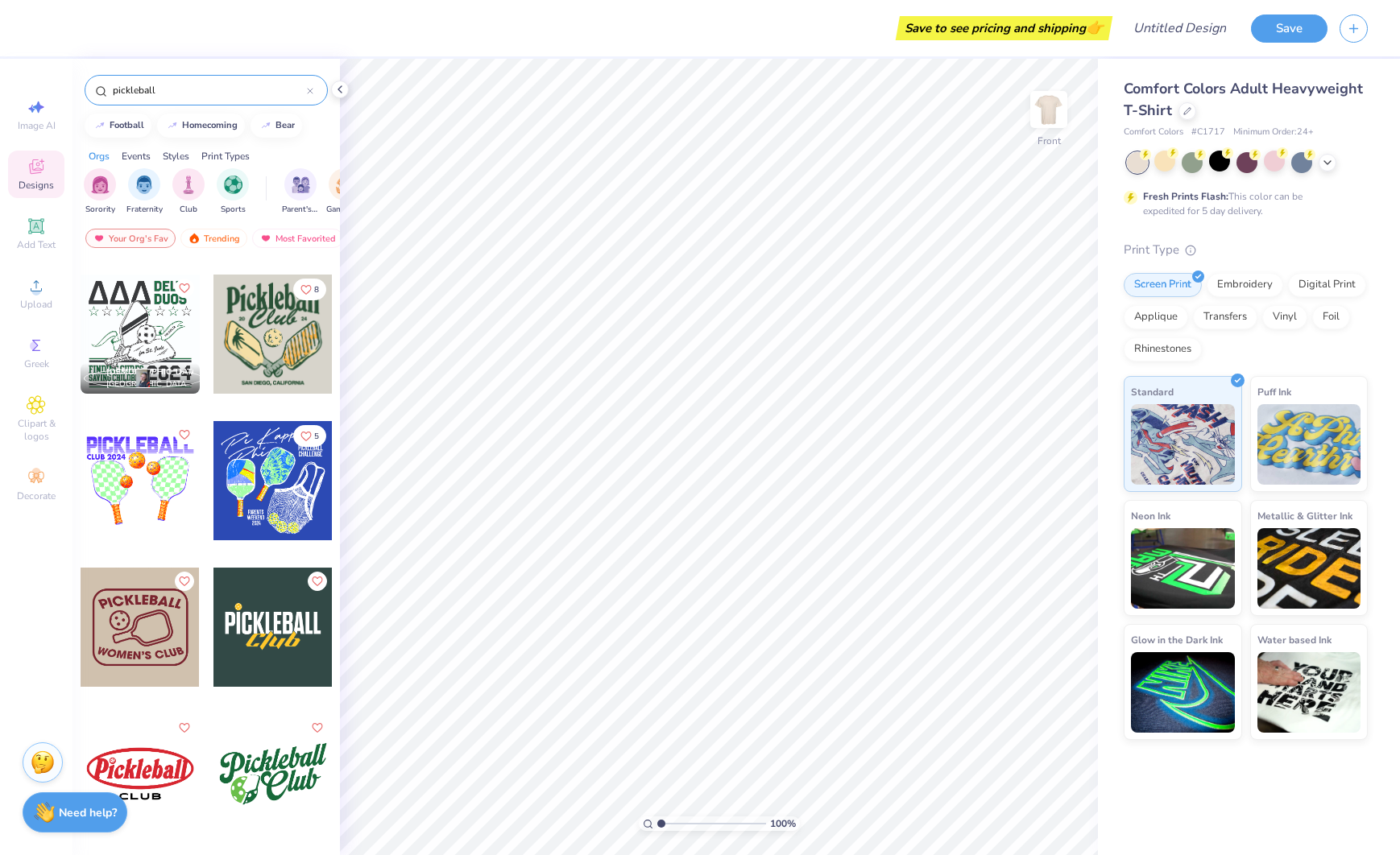
click at [148, 316] on div at bounding box center [139, 334] width 119 height 119
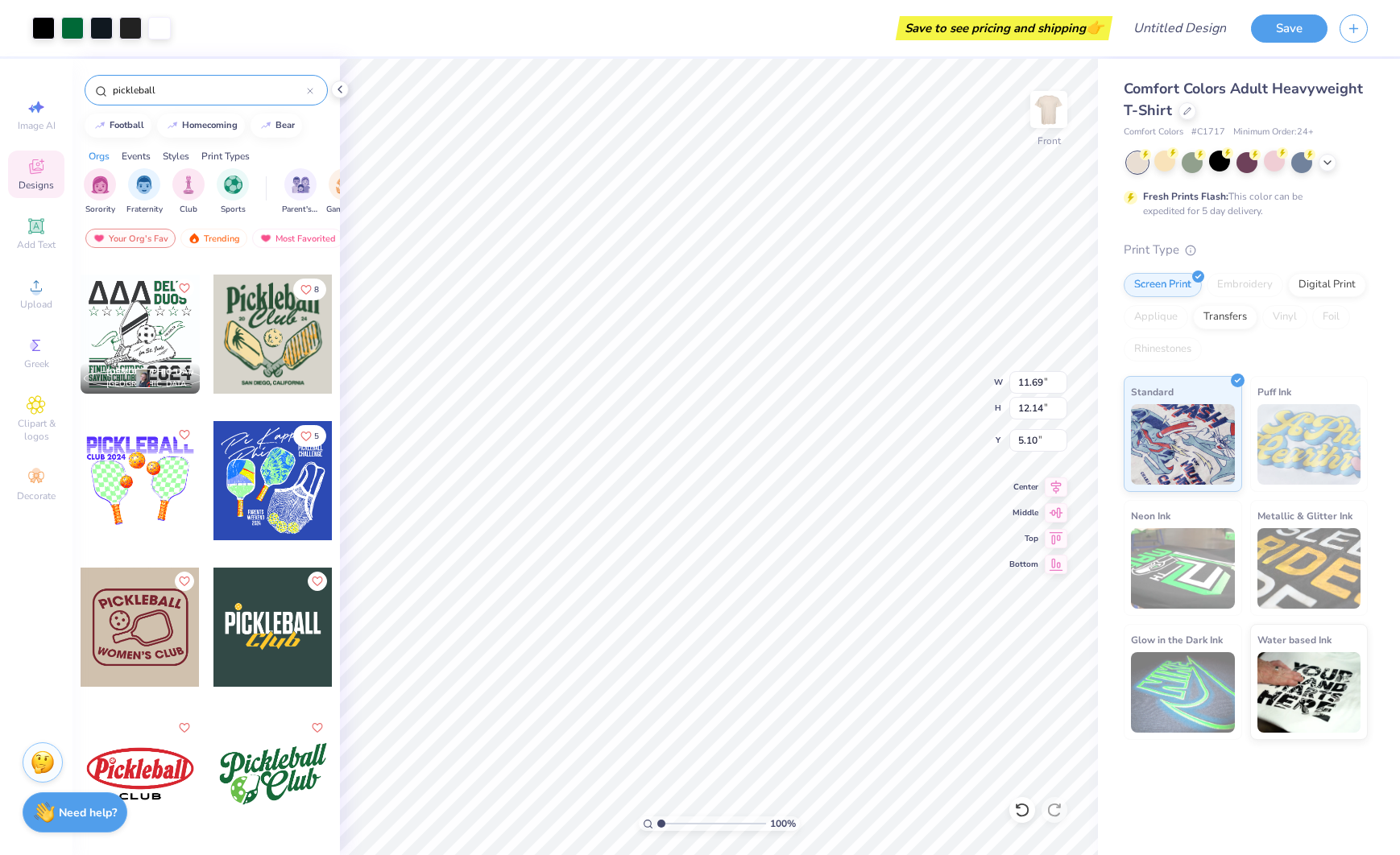
type input "5.10"
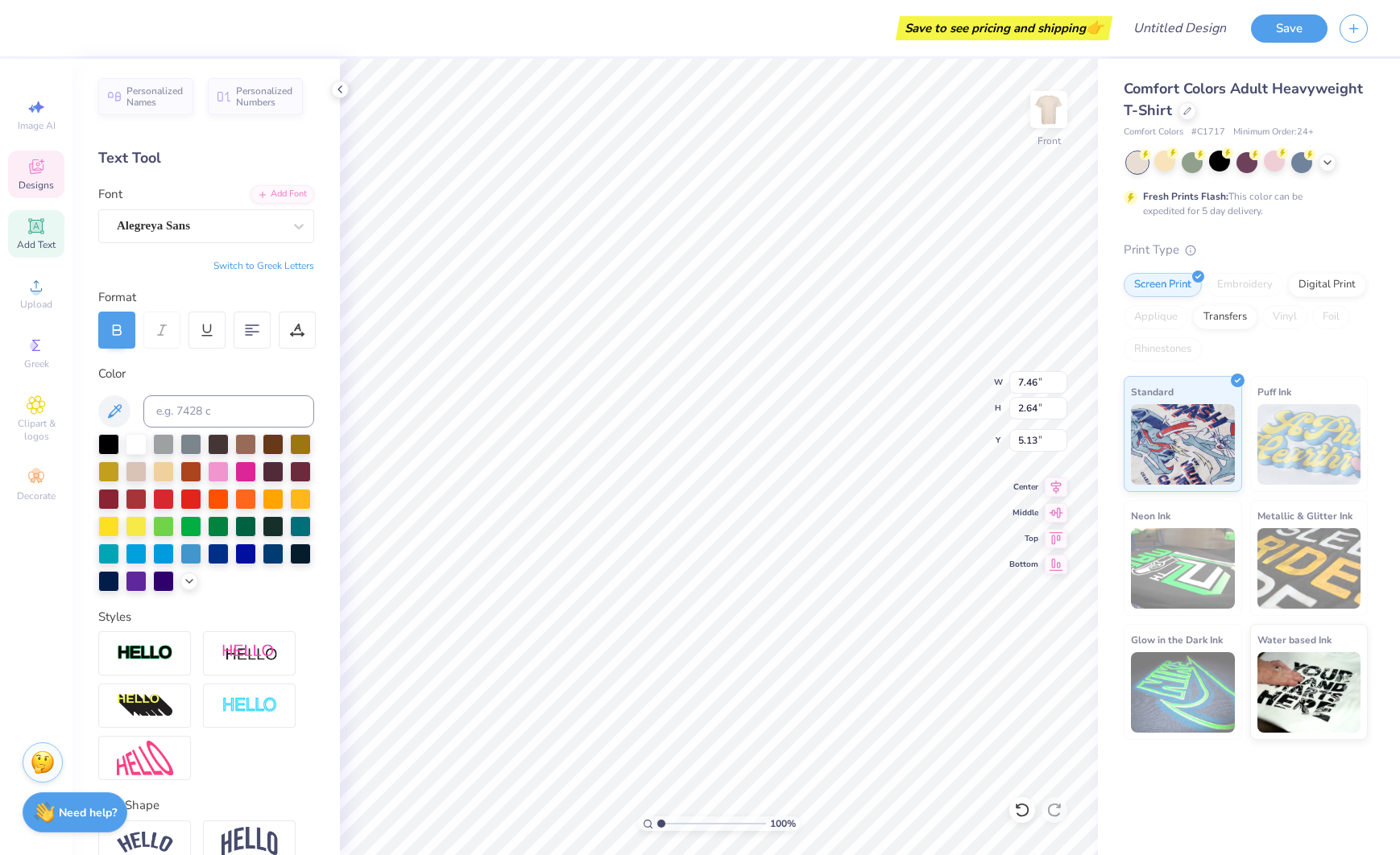
type textarea "DZ"
type input "1.28"
type input "1.22"
type input "10.24"
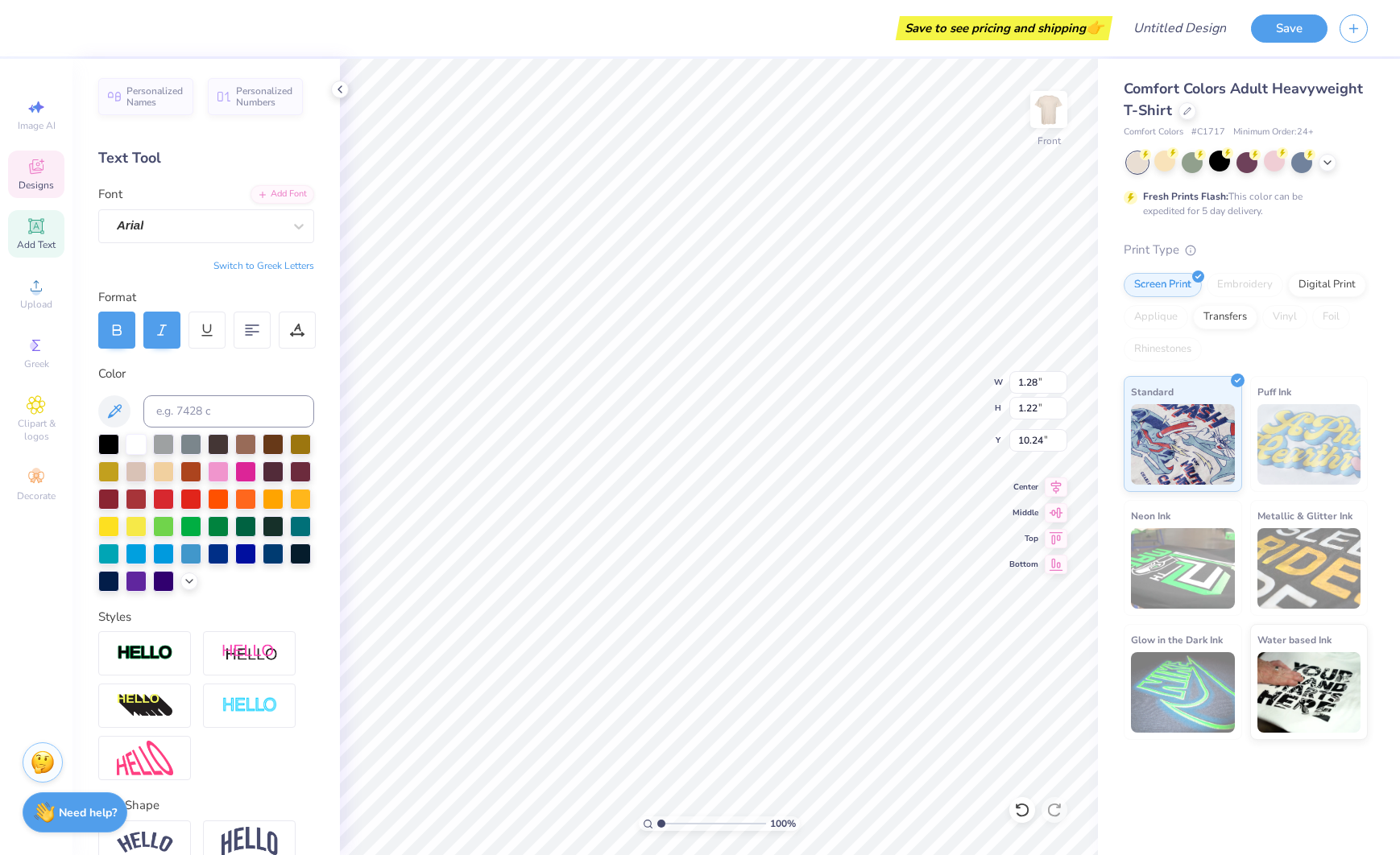
type textarea "DELTA ZETA"
type input "4.17"
type textarea "2025"
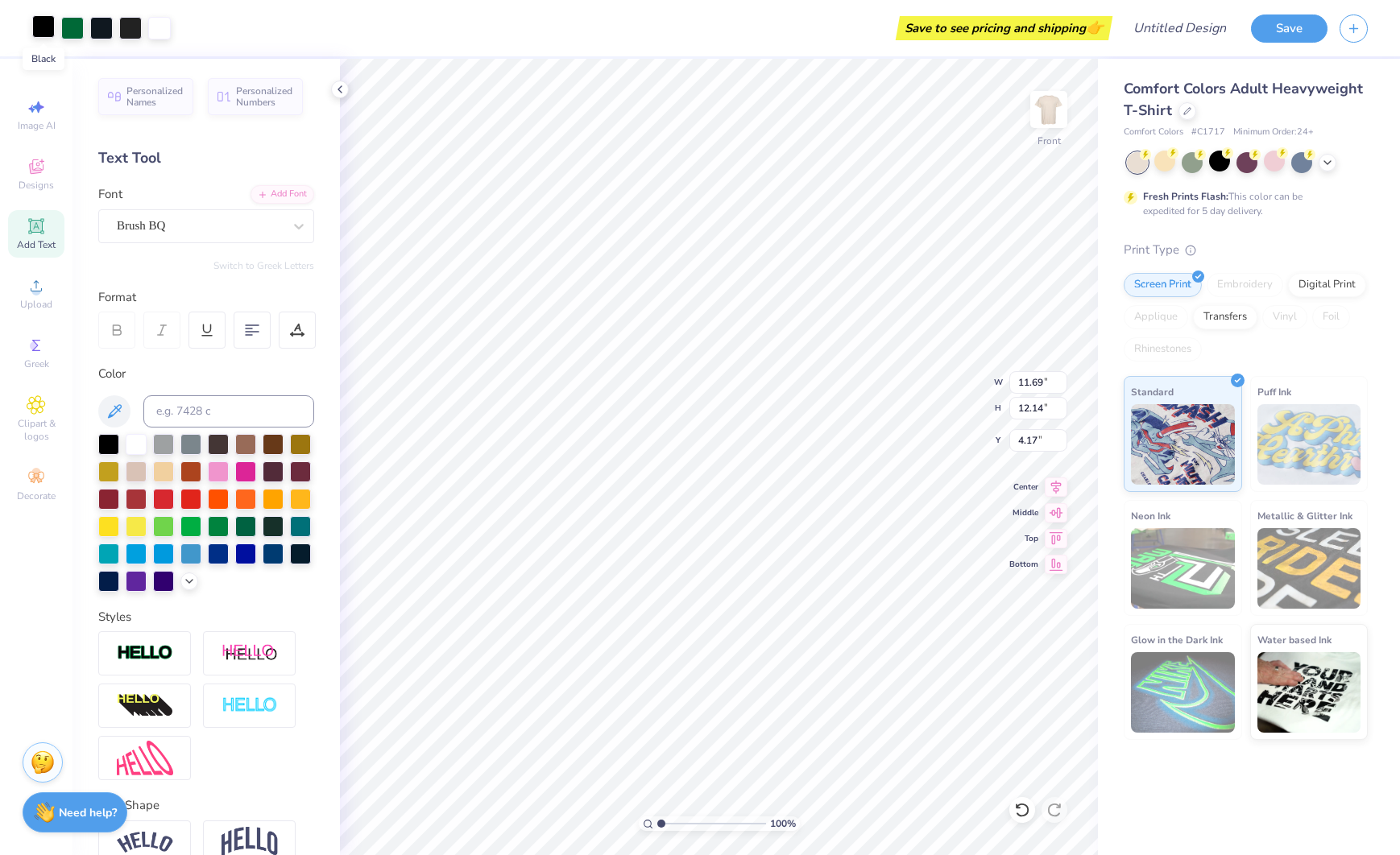
click at [38, 25] on div at bounding box center [43, 27] width 22 height 22
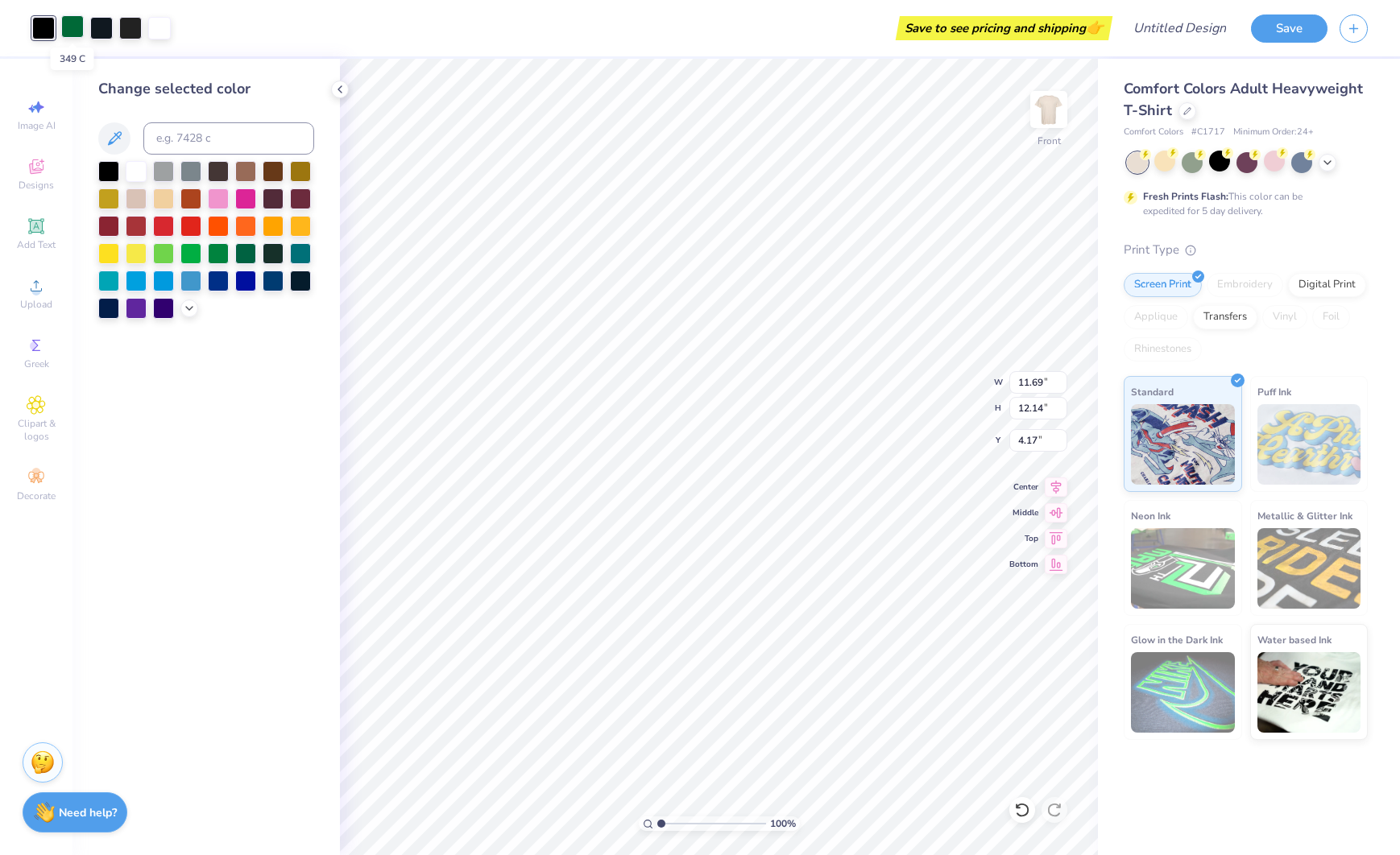
click at [65, 22] on div at bounding box center [72, 27] width 22 height 22
click at [42, 22] on div at bounding box center [43, 27] width 22 height 22
click at [186, 307] on icon at bounding box center [189, 307] width 13 height 13
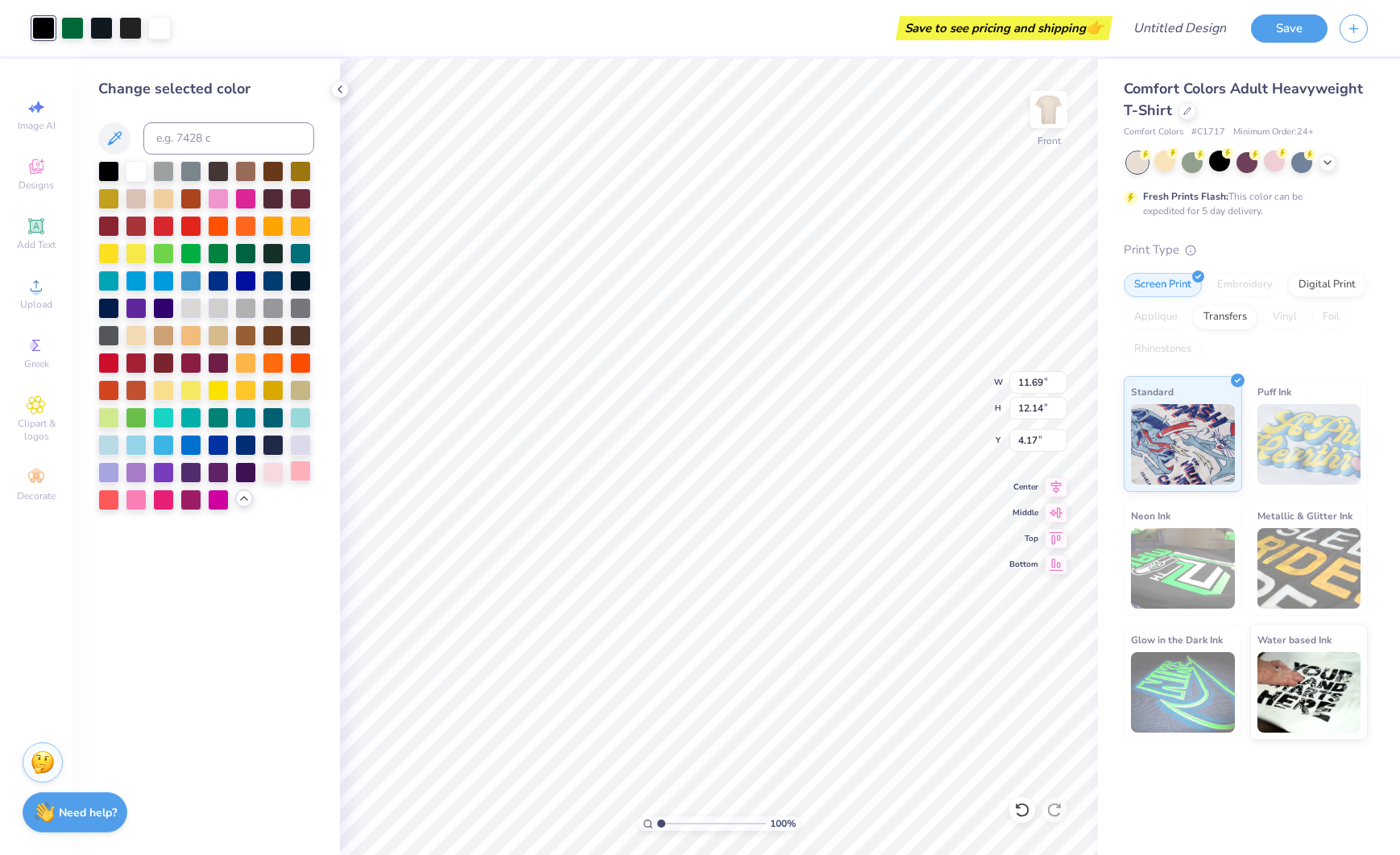
click at [303, 472] on div at bounding box center [300, 471] width 21 height 21
click at [215, 200] on div at bounding box center [218, 197] width 21 height 21
click at [168, 29] on div at bounding box center [160, 27] width 22 height 22
click at [263, 471] on div at bounding box center [273, 471] width 21 height 21
click at [43, 29] on div at bounding box center [43, 27] width 22 height 22
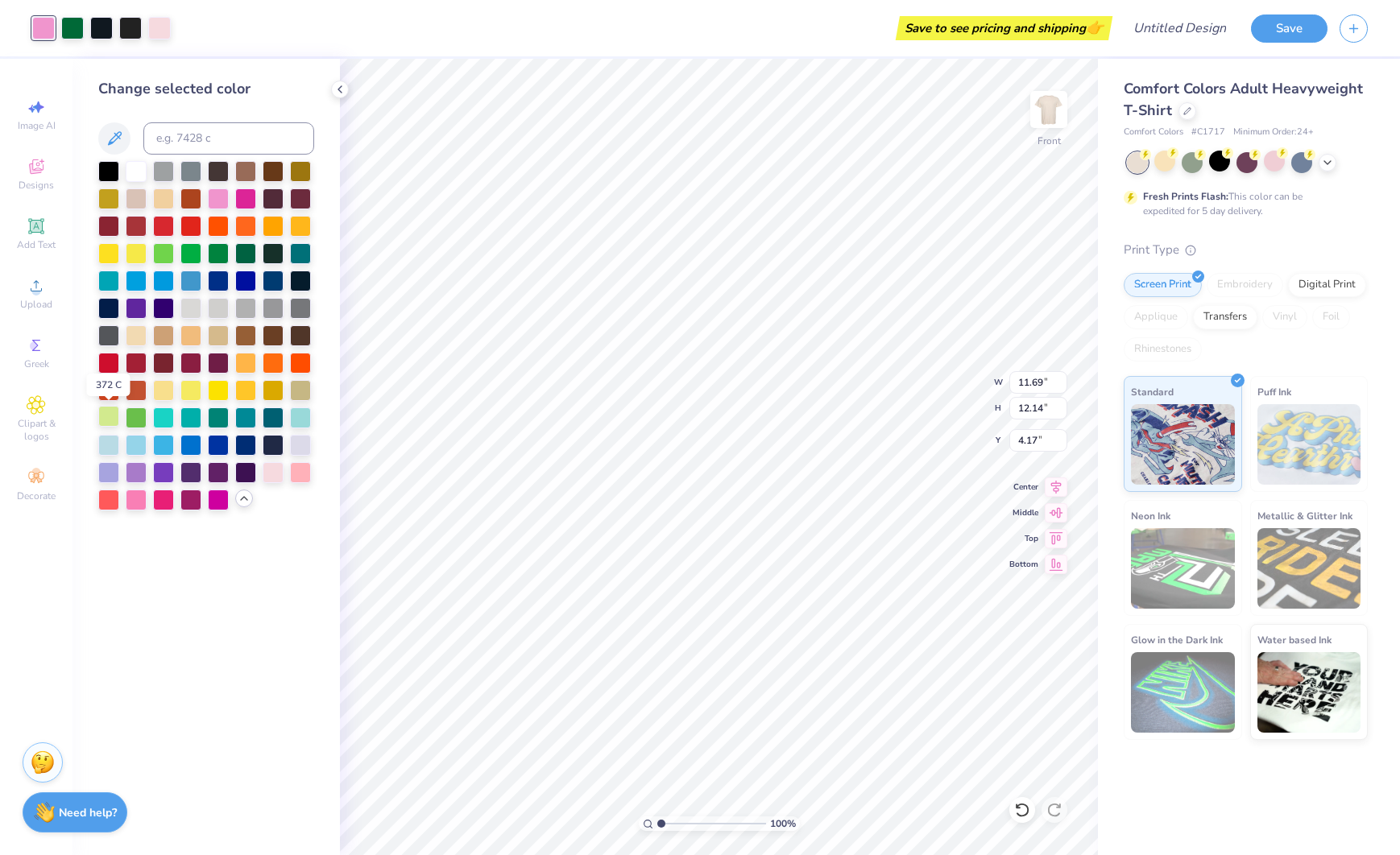
click at [101, 416] on div at bounding box center [109, 416] width 21 height 21
click at [127, 416] on div at bounding box center [136, 416] width 21 height 21
click at [215, 250] on div at bounding box center [218, 252] width 21 height 21
click at [65, 31] on div at bounding box center [72, 27] width 22 height 22
click at [216, 196] on div at bounding box center [218, 197] width 21 height 21
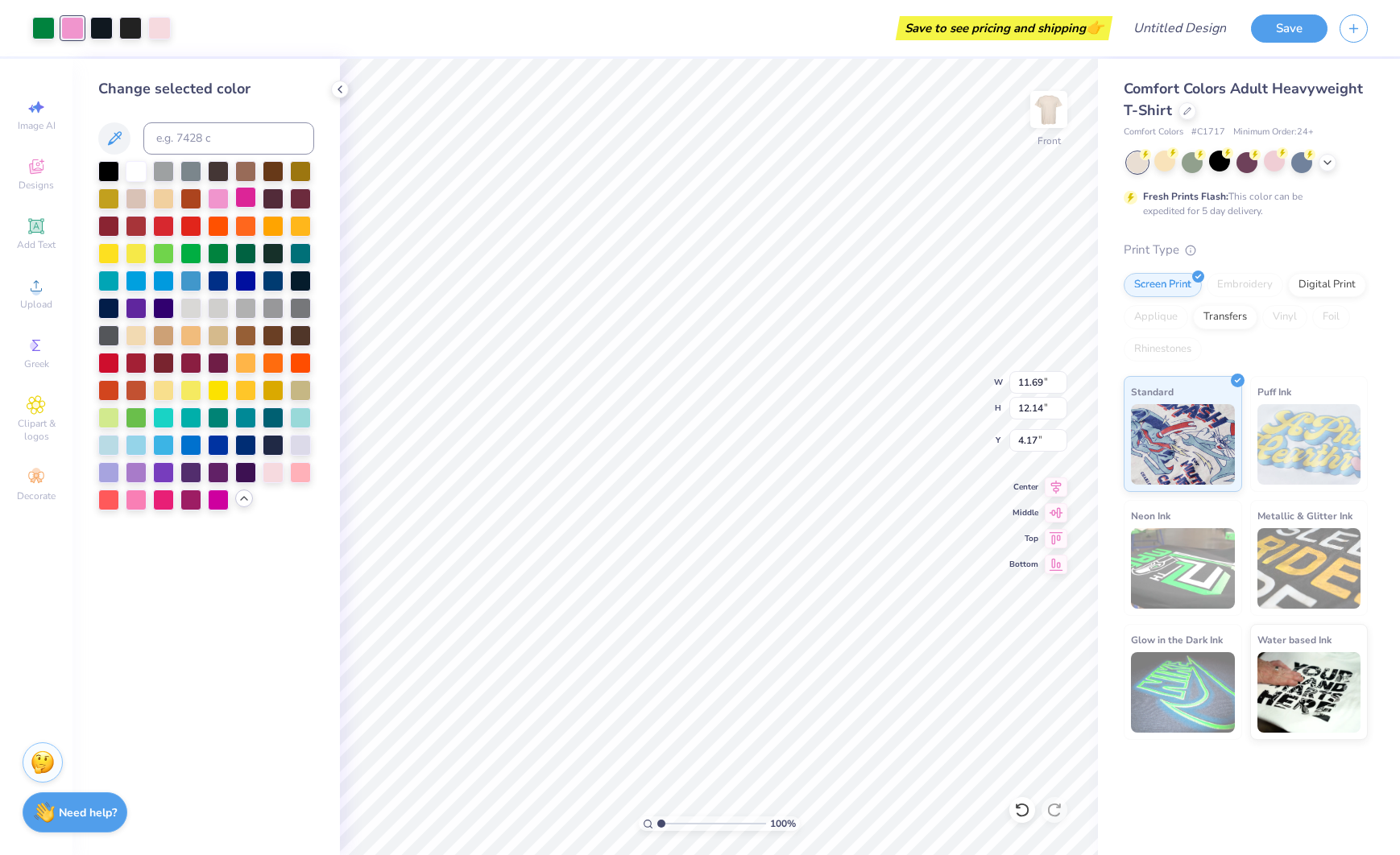
click at [250, 200] on div at bounding box center [245, 197] width 21 height 21
click at [1333, 160] on icon at bounding box center [1327, 161] width 13 height 13
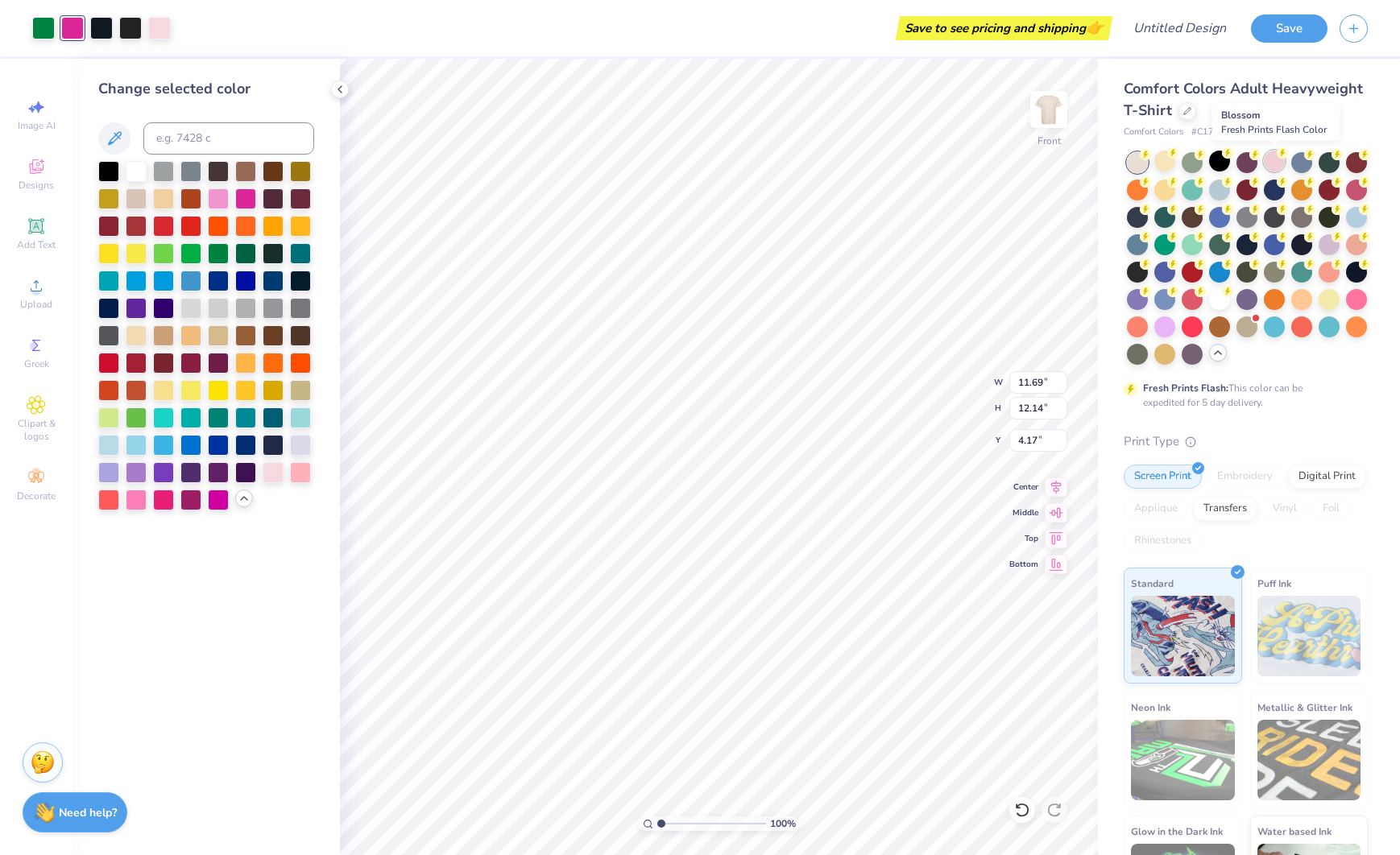
click at [1264, 161] on div at bounding box center [1274, 160] width 21 height 21
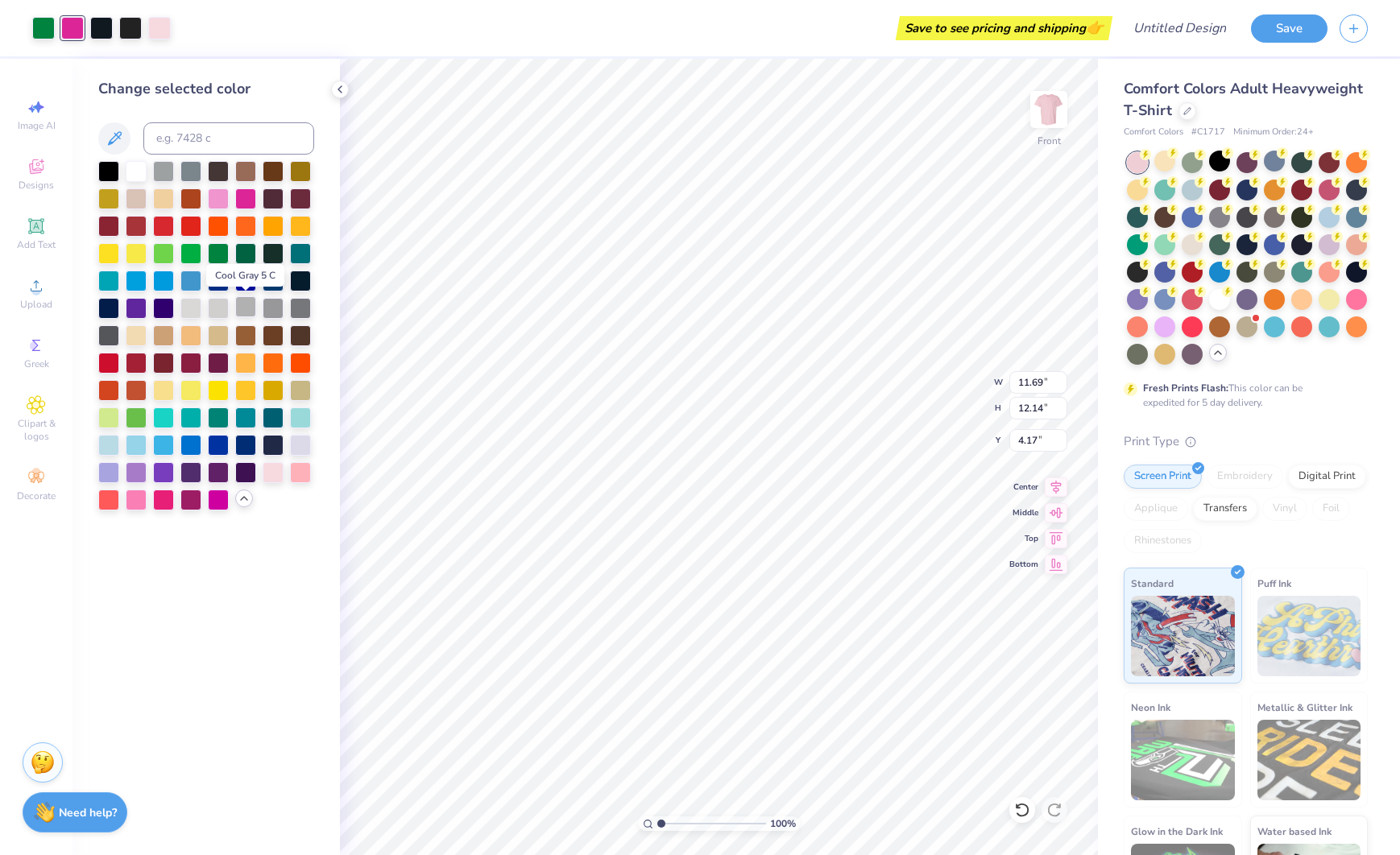
click at [243, 314] on div at bounding box center [245, 306] width 21 height 21
click at [271, 311] on div at bounding box center [273, 306] width 21 height 21
click at [293, 309] on div at bounding box center [300, 306] width 21 height 21
click at [110, 335] on div at bounding box center [109, 334] width 21 height 21
click at [166, 505] on div at bounding box center [163, 498] width 21 height 21
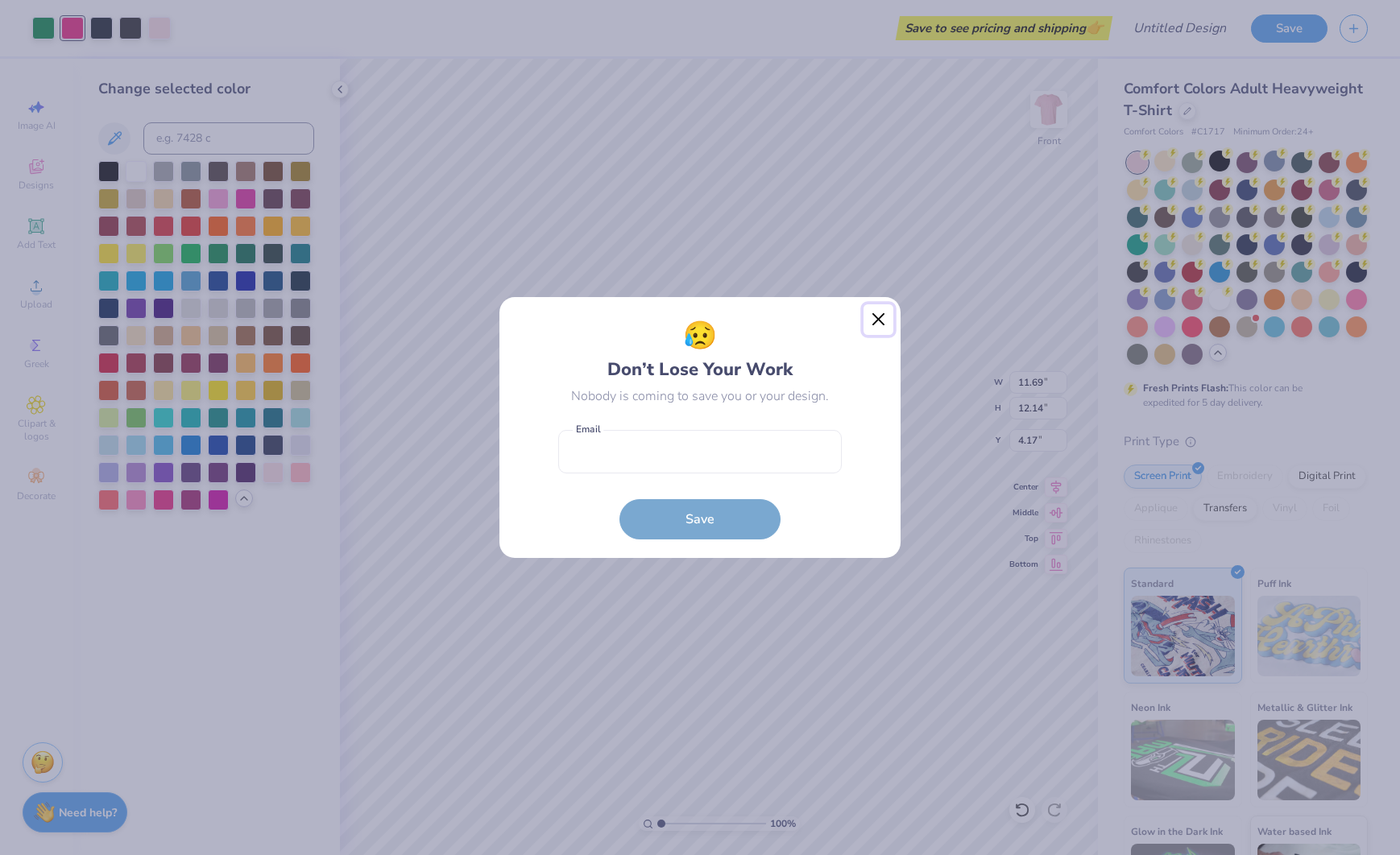
click at [877, 325] on button "Close" at bounding box center [878, 319] width 30 height 30
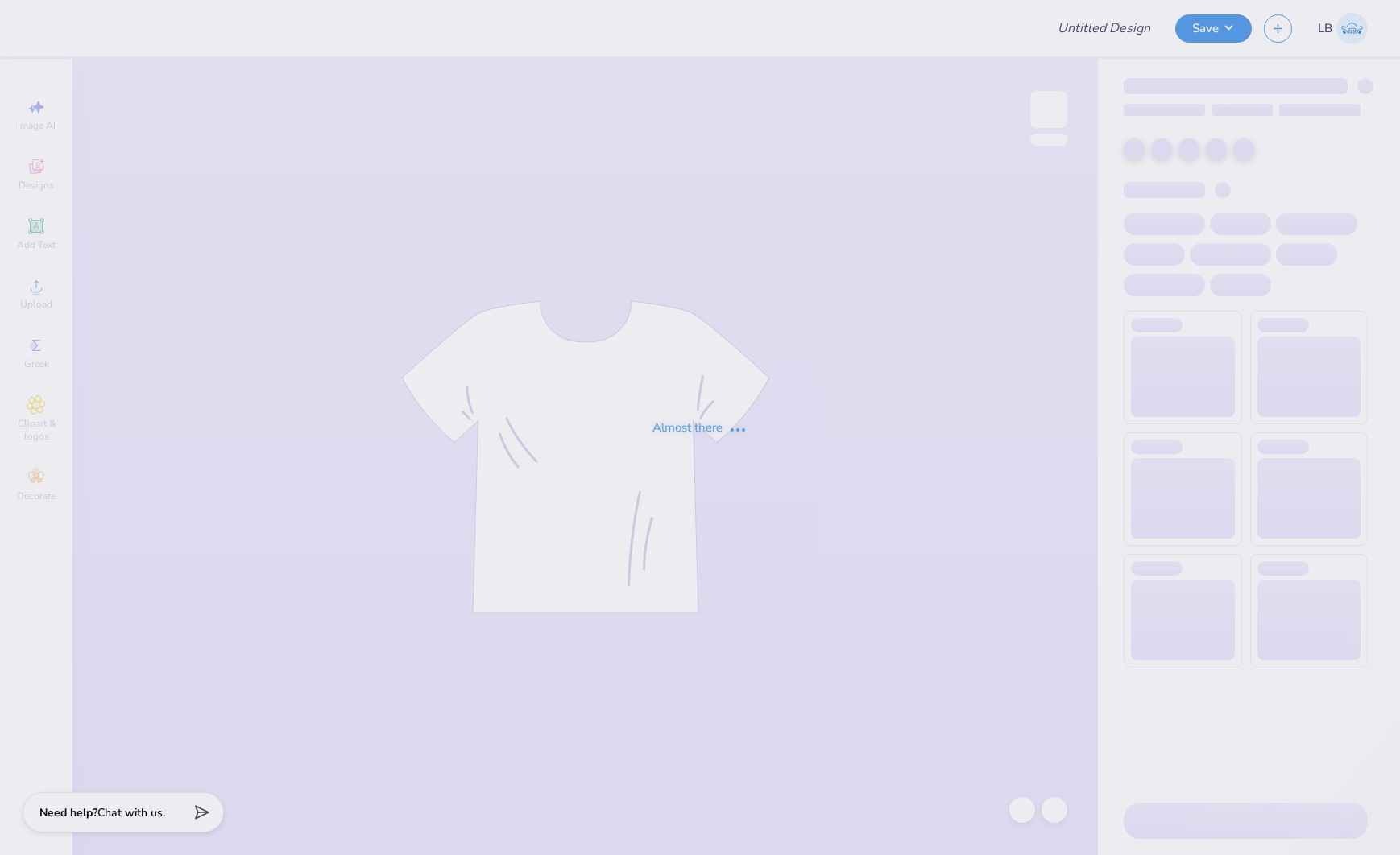
type input "Chi O Fall Band"
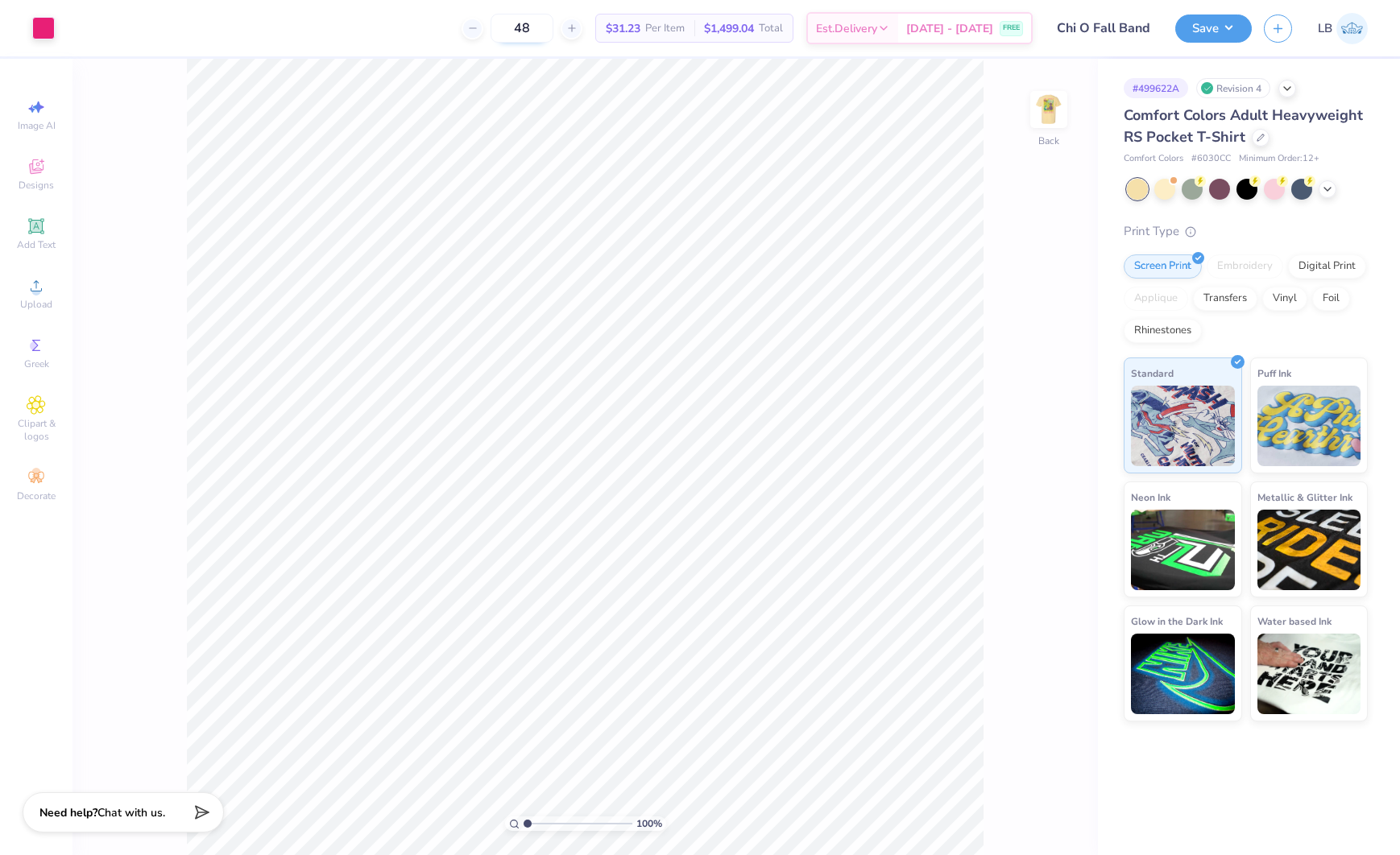
click at [540, 30] on input "48" at bounding box center [522, 28] width 63 height 29
type input "36"
click at [1034, 120] on img at bounding box center [1049, 110] width 65 height 65
click at [136, 29] on div at bounding box center [130, 27] width 22 height 22
